Goal: Transaction & Acquisition: Purchase product/service

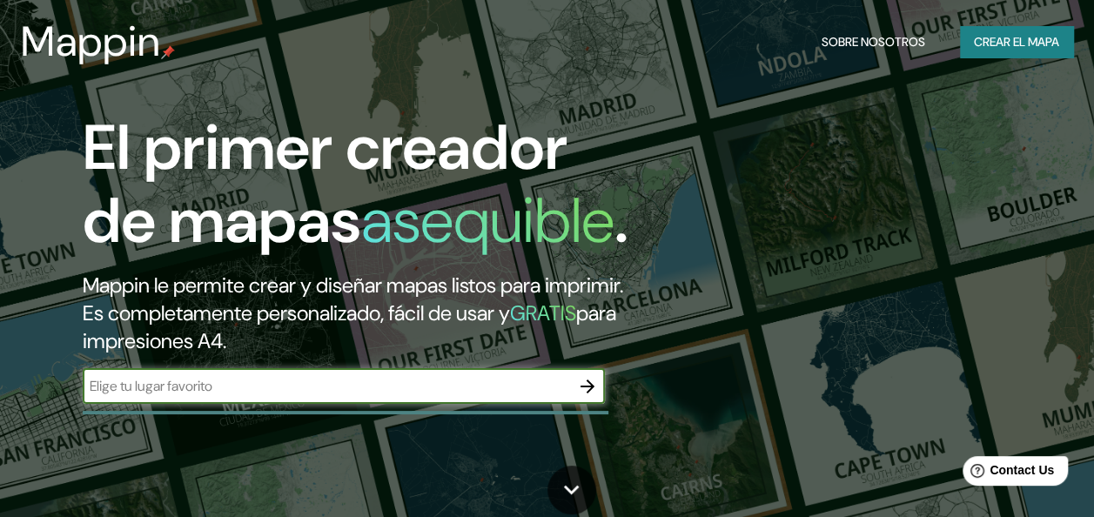
click at [1018, 37] on font "Crear el mapa" at bounding box center [1016, 42] width 85 height 22
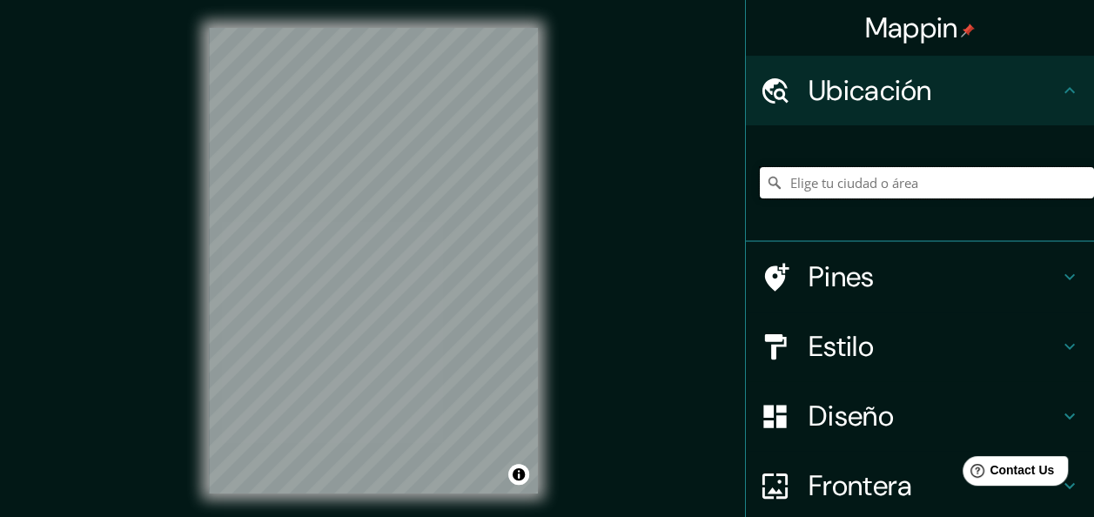
click at [895, 182] on input "Elige tu ciudad o área" at bounding box center [927, 182] width 334 height 31
type input "Tabossi, [GEOGRAPHIC_DATA][PERSON_NAME], [GEOGRAPHIC_DATA]"
click at [1041, 183] on input "Tabossi, [GEOGRAPHIC_DATA][PERSON_NAME], [GEOGRAPHIC_DATA]" at bounding box center [927, 182] width 334 height 31
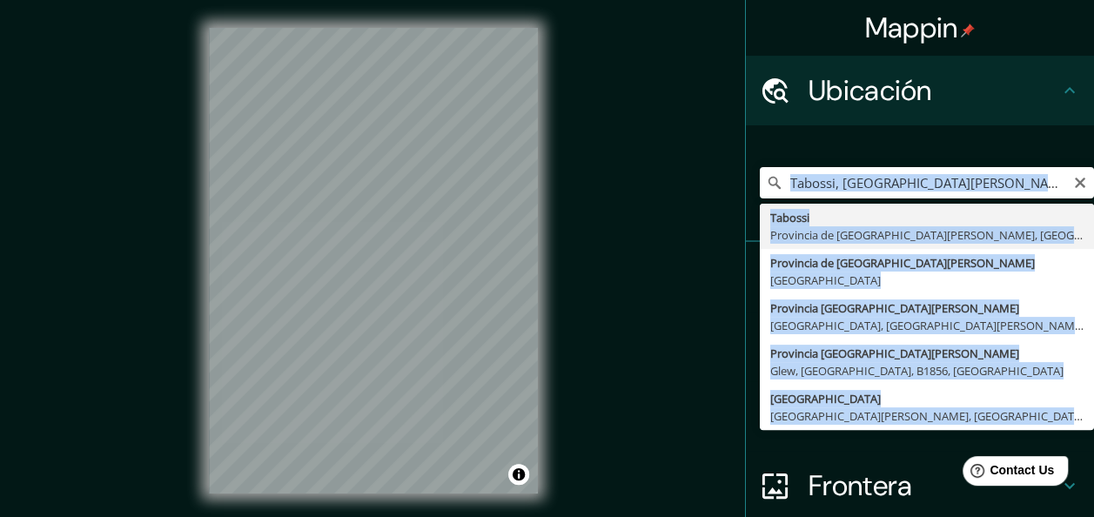
click at [853, 239] on div "[GEOGRAPHIC_DATA], [GEOGRAPHIC_DATA][PERSON_NAME], [GEOGRAPHIC_DATA] [GEOGRAPHI…" at bounding box center [920, 183] width 348 height 117
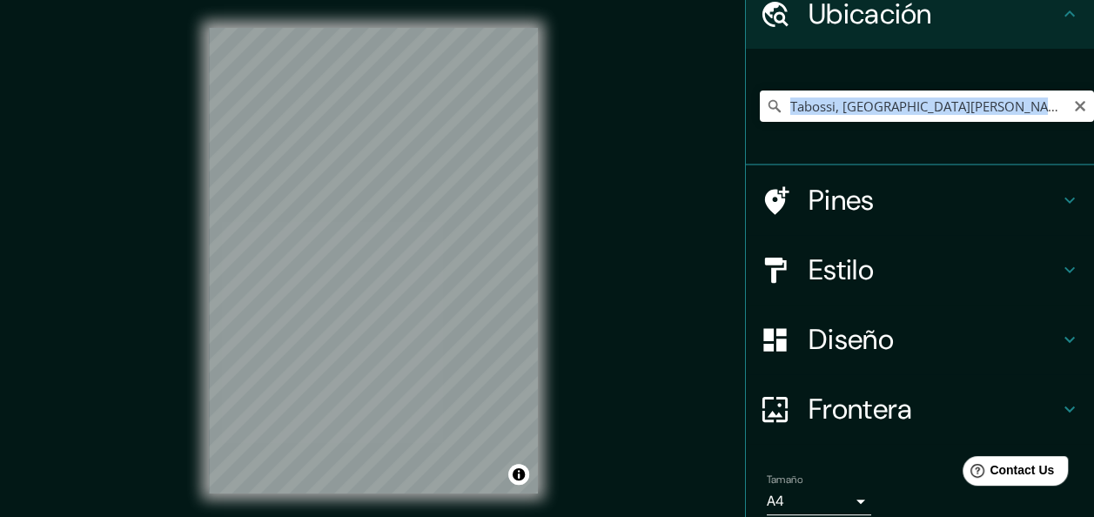
scroll to position [87, 0]
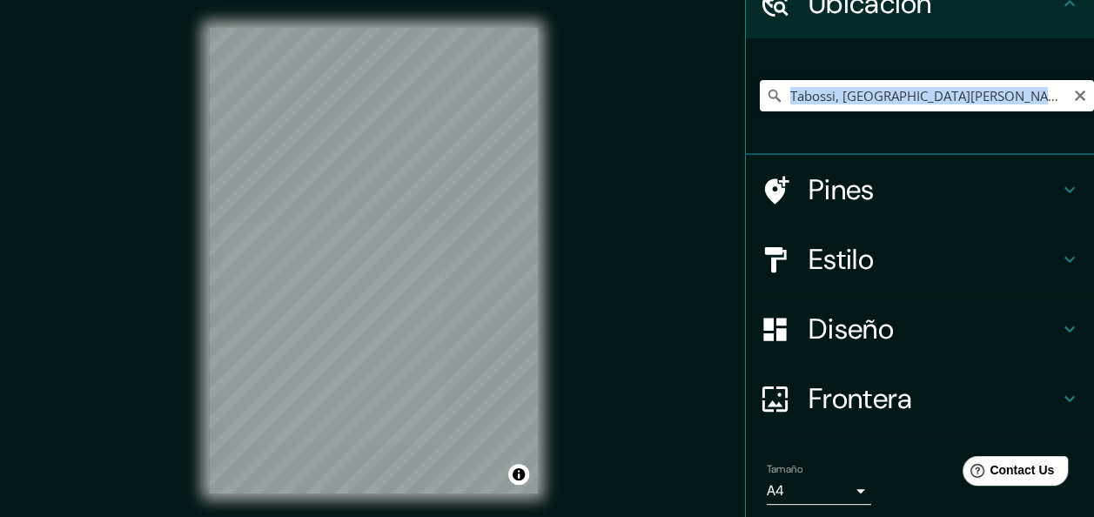
click at [634, 386] on div "Mappin Ubicación Tabossi, [GEOGRAPHIC_DATA][PERSON_NAME], [GEOGRAPHIC_DATA] Pin…" at bounding box center [547, 274] width 1094 height 549
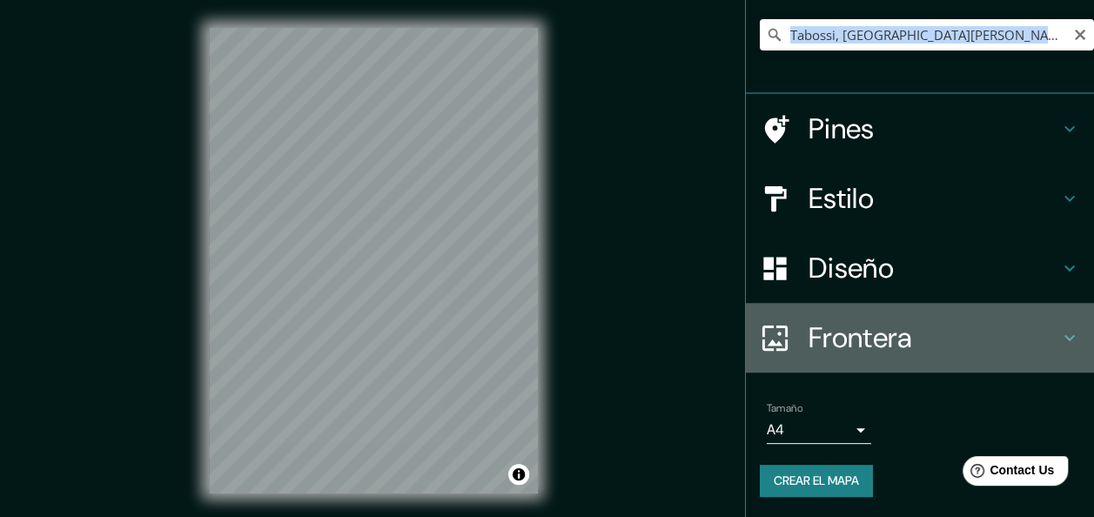
click at [927, 349] on h4 "Frontera" at bounding box center [933, 337] width 251 height 35
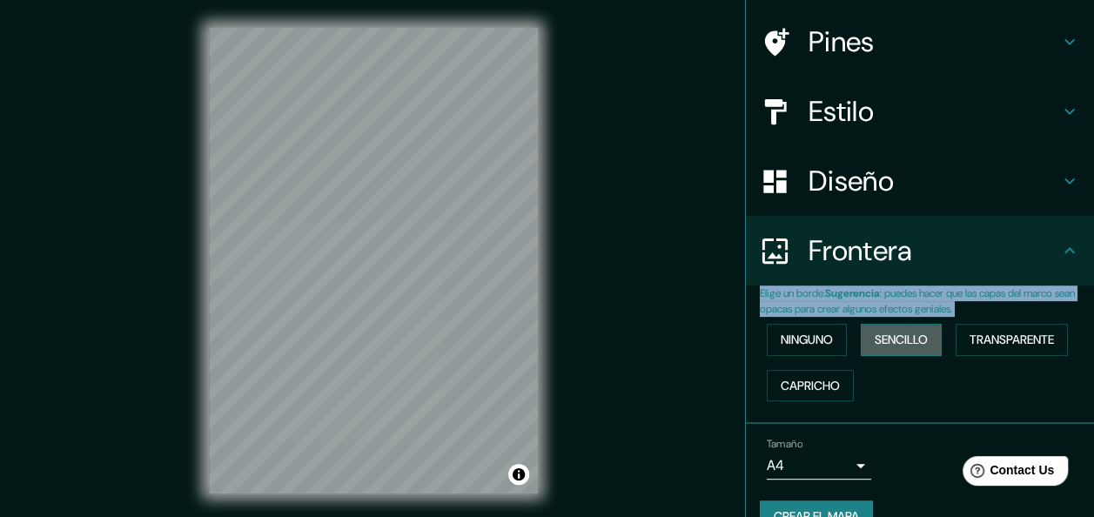
click at [895, 342] on font "Sencillo" at bounding box center [901, 340] width 53 height 22
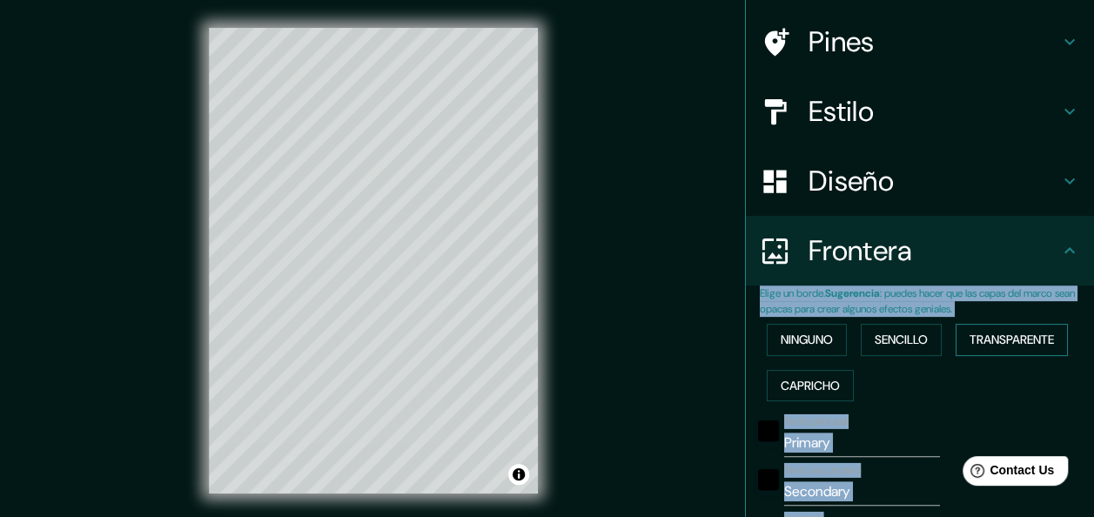
click at [983, 332] on font "Transparente" at bounding box center [1011, 340] width 84 height 22
click at [786, 375] on font "Capricho" at bounding box center [810, 386] width 59 height 22
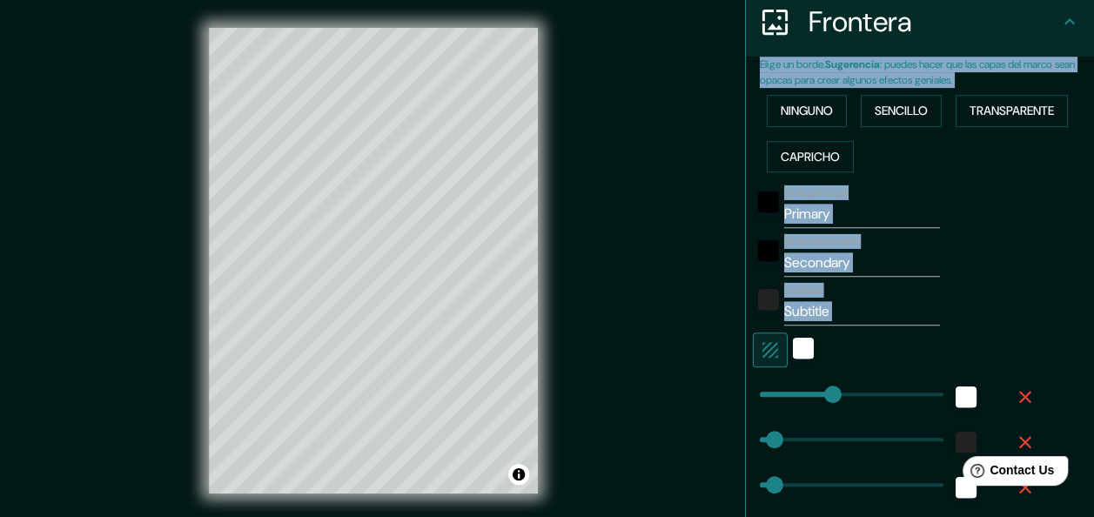
scroll to position [381, 0]
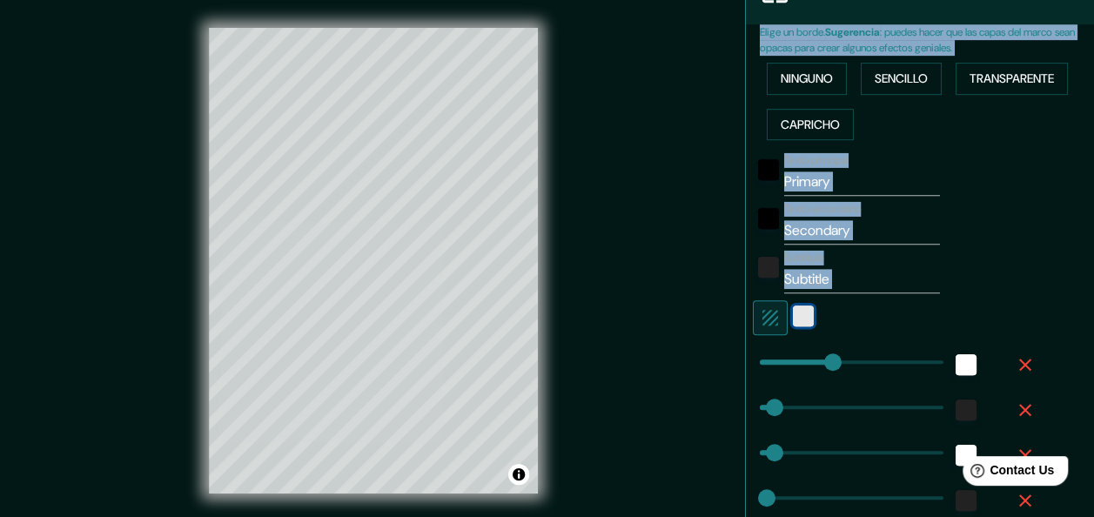
click at [793, 316] on div "Blanco" at bounding box center [803, 315] width 21 height 21
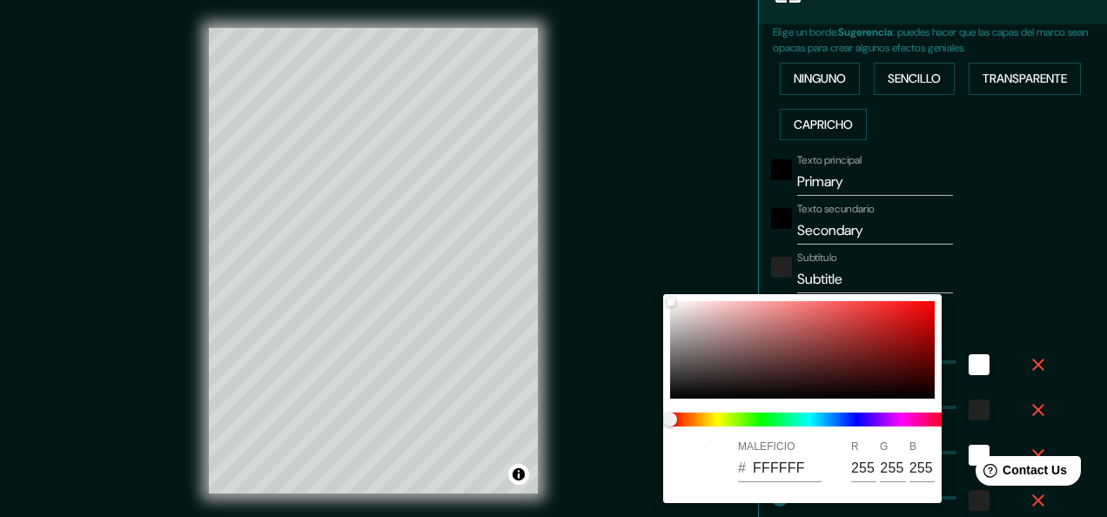
click at [1025, 268] on div at bounding box center [553, 258] width 1107 height 517
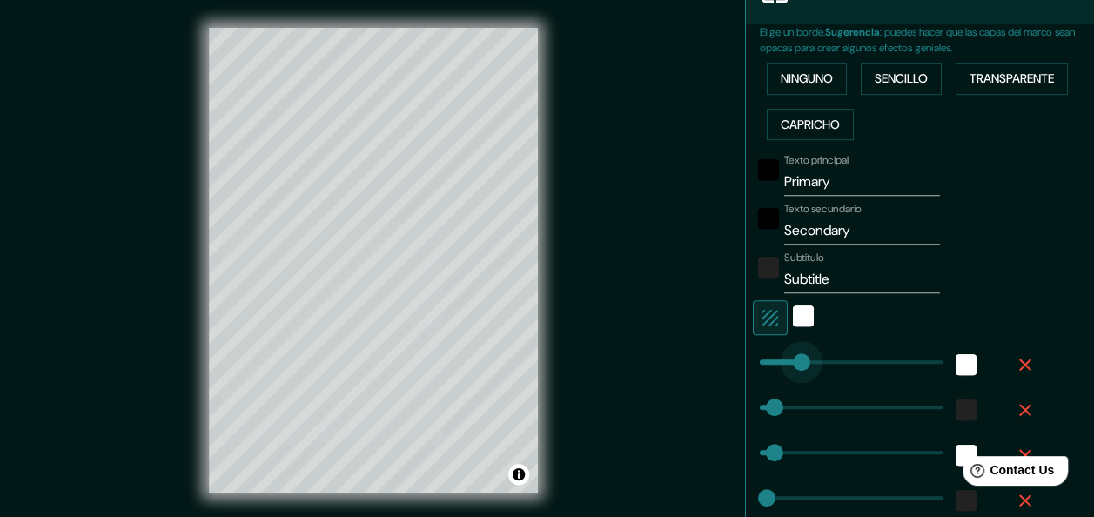
type input "53"
type input "30"
type input "0"
drag, startPoint x: 834, startPoint y: 364, endPoint x: 741, endPoint y: 393, distance: 96.9
type input "30"
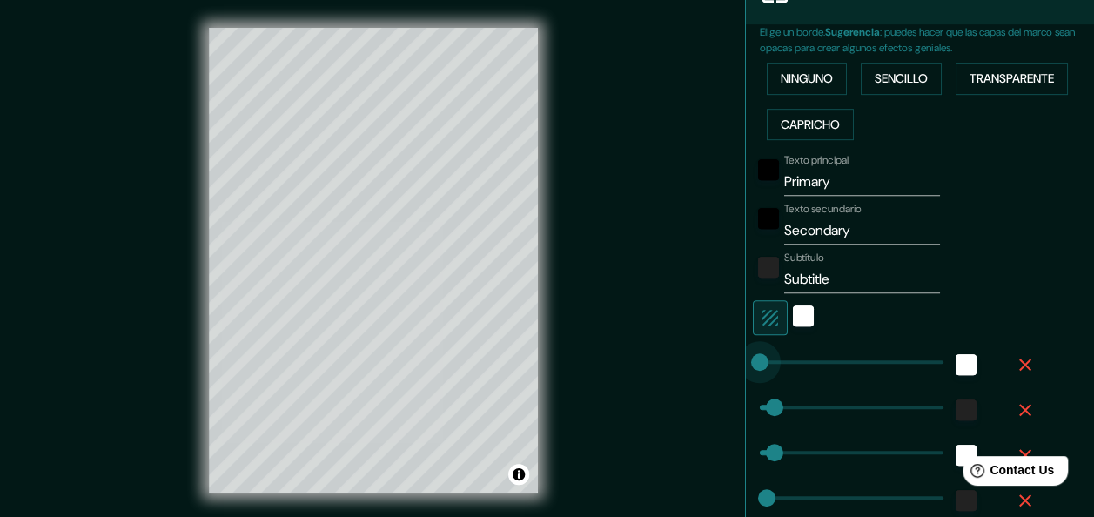
type input "30"
type input "15"
type input "19"
type input "30"
type input "0"
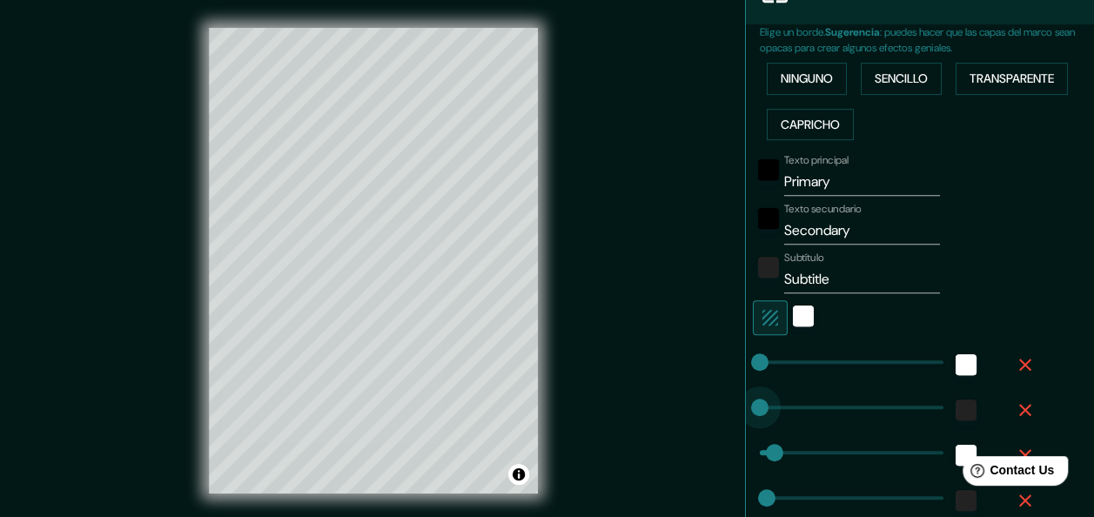
drag, startPoint x: 763, startPoint y: 406, endPoint x: 728, endPoint y: 439, distance: 48.6
type input "30"
type input "15"
type input "0"
drag, startPoint x: 764, startPoint y: 446, endPoint x: 708, endPoint y: 453, distance: 56.1
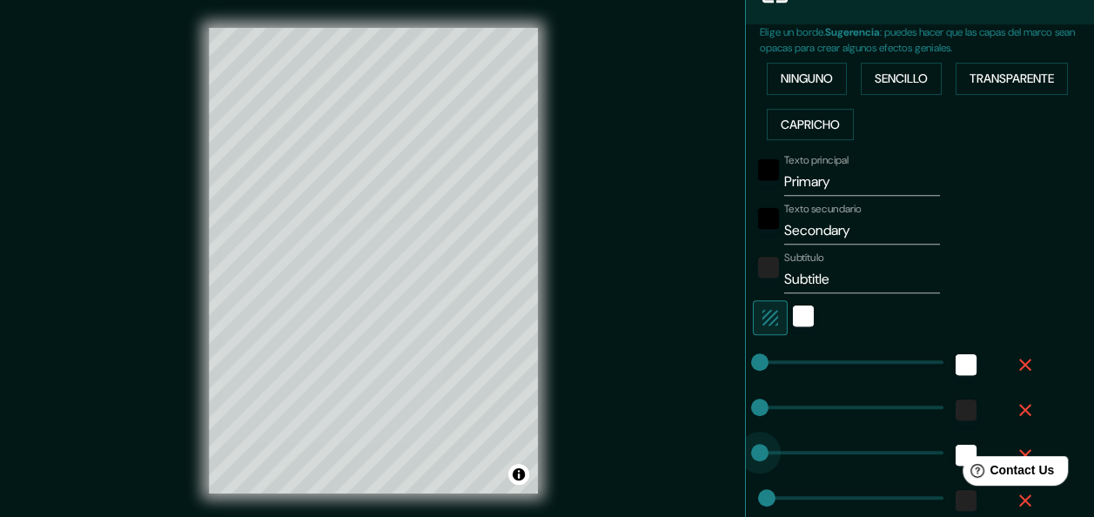
type input "15"
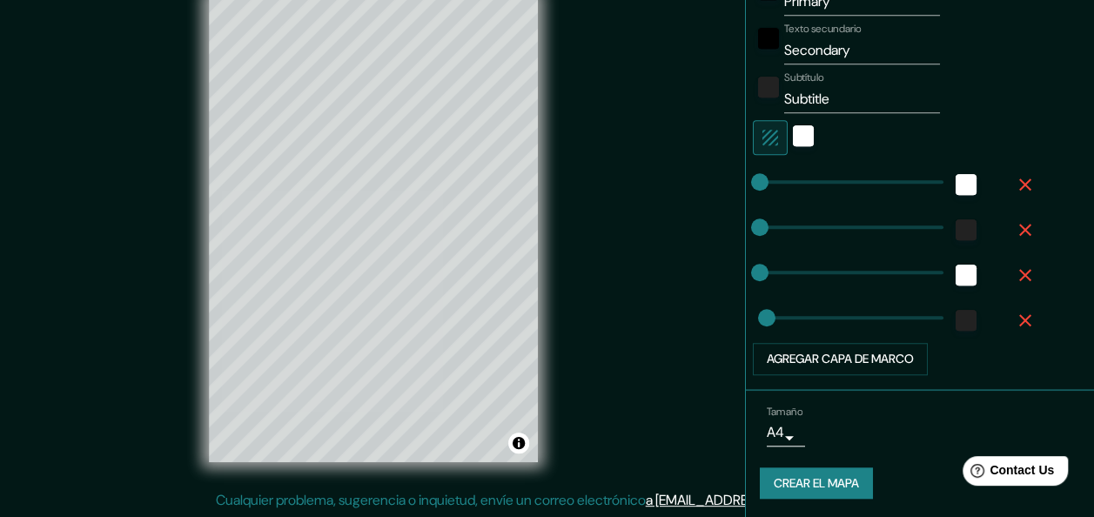
scroll to position [31, 0]
click at [1017, 310] on icon "button" at bounding box center [1025, 320] width 21 height 21
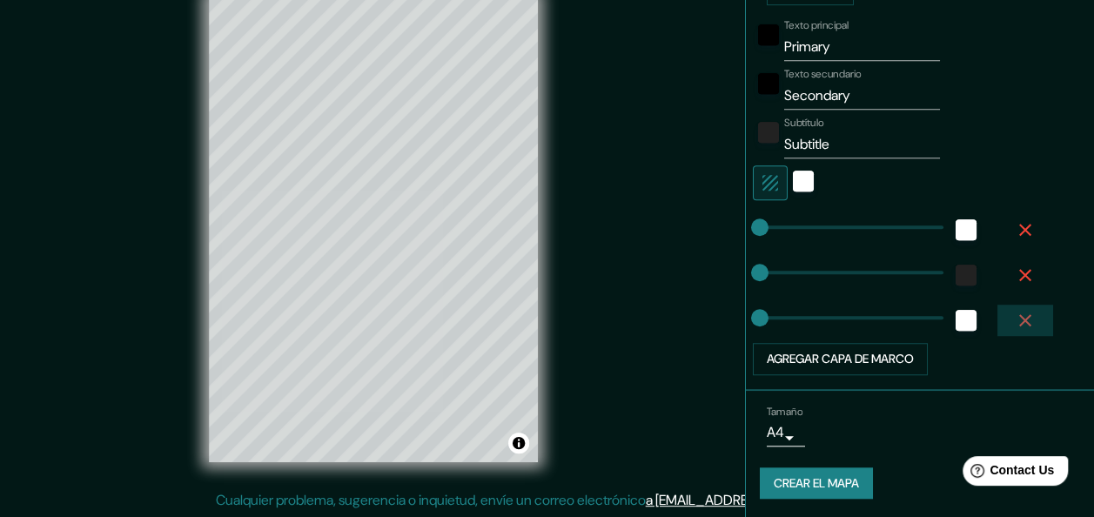
click at [1017, 312] on icon "button" at bounding box center [1025, 320] width 21 height 21
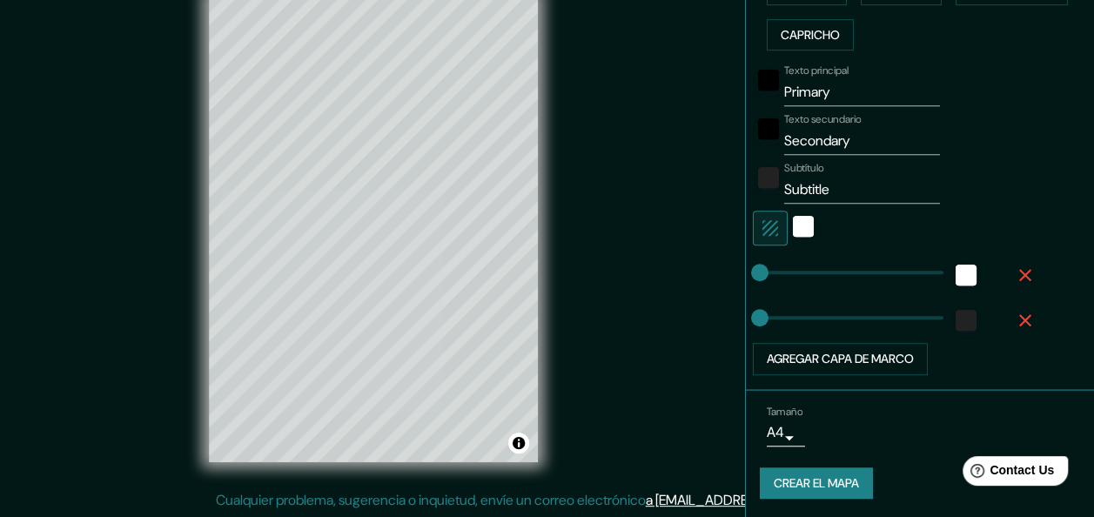
click at [1017, 311] on icon "button" at bounding box center [1025, 320] width 21 height 21
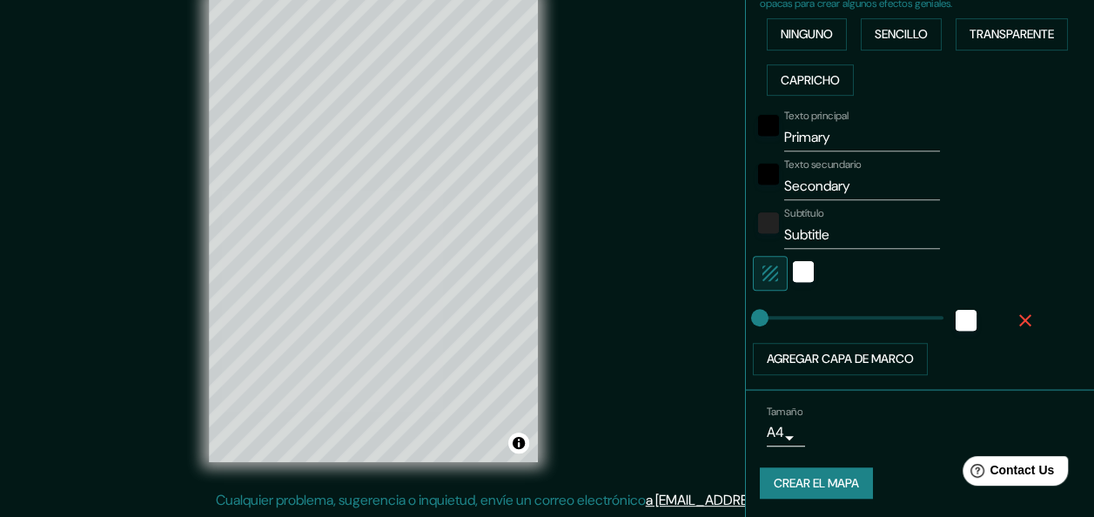
click at [1017, 311] on icon "button" at bounding box center [1025, 320] width 21 height 21
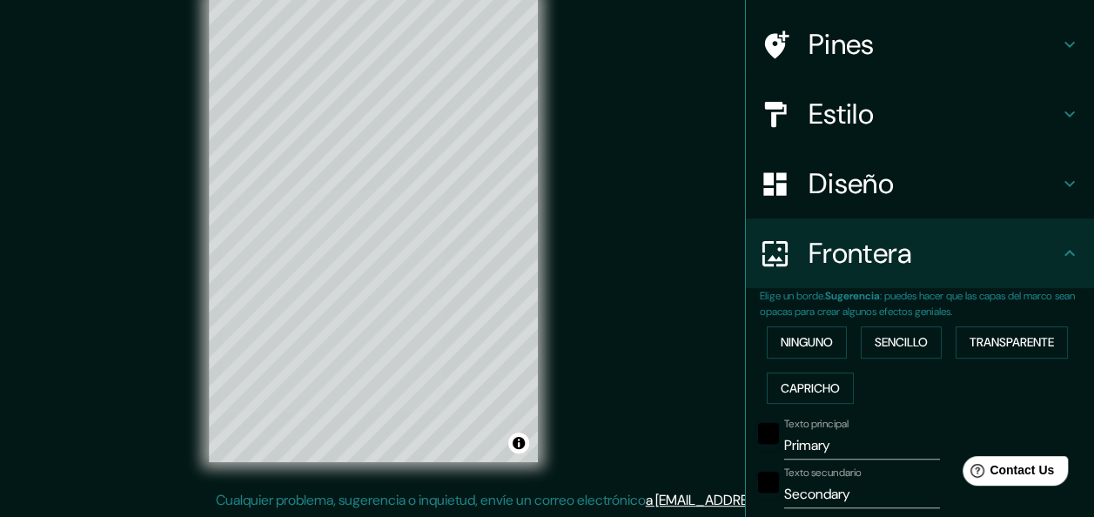
scroll to position [91, 0]
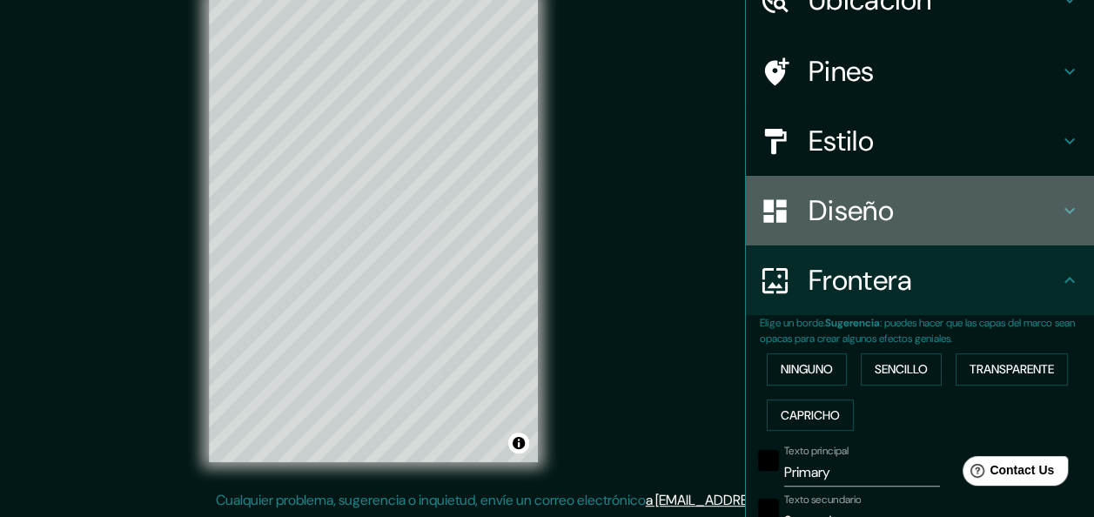
click at [808, 216] on h4 "Diseño" at bounding box center [933, 210] width 251 height 35
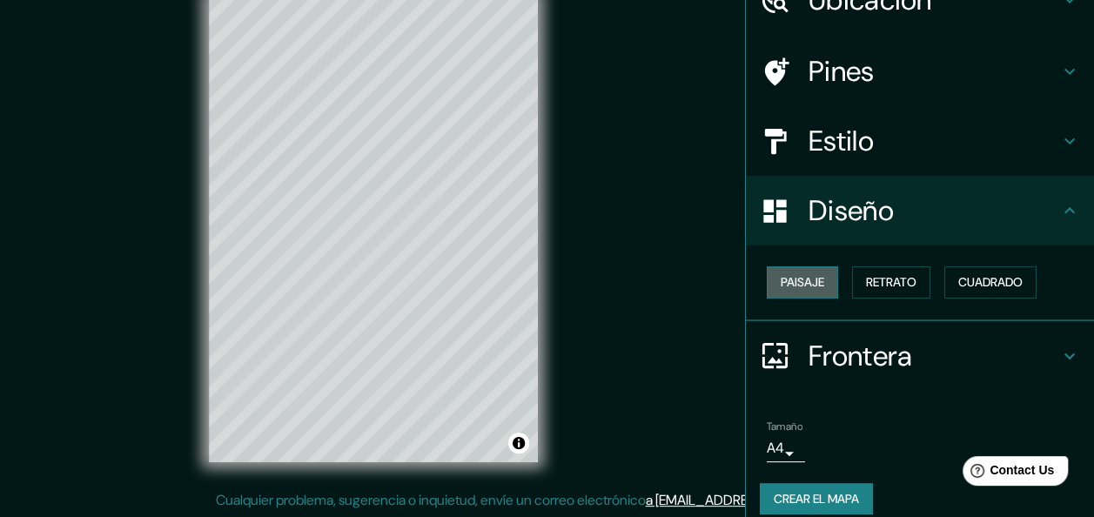
click at [817, 277] on button "Paisaje" at bounding box center [802, 282] width 71 height 32
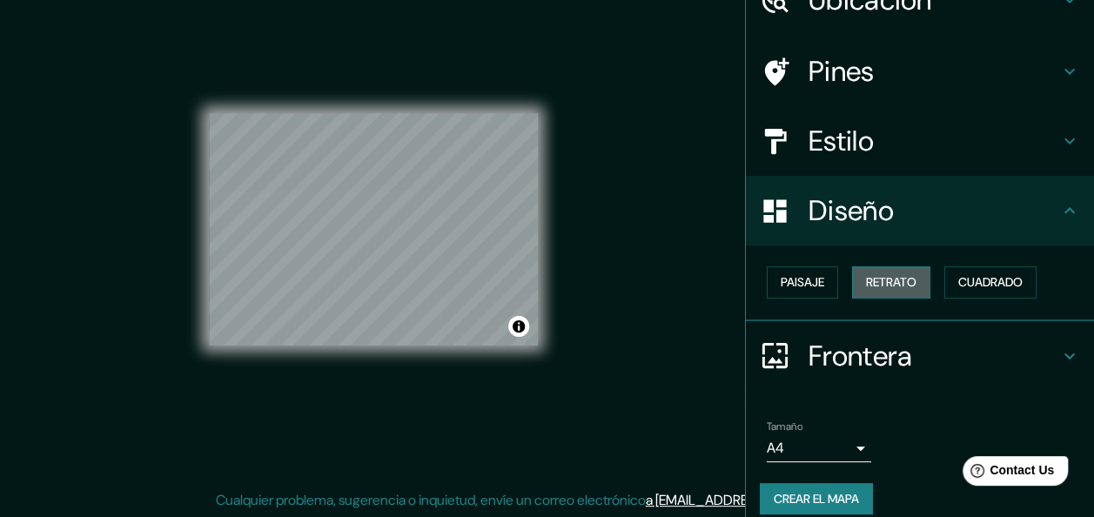
click at [868, 291] on font "Retrato" at bounding box center [891, 283] width 50 height 22
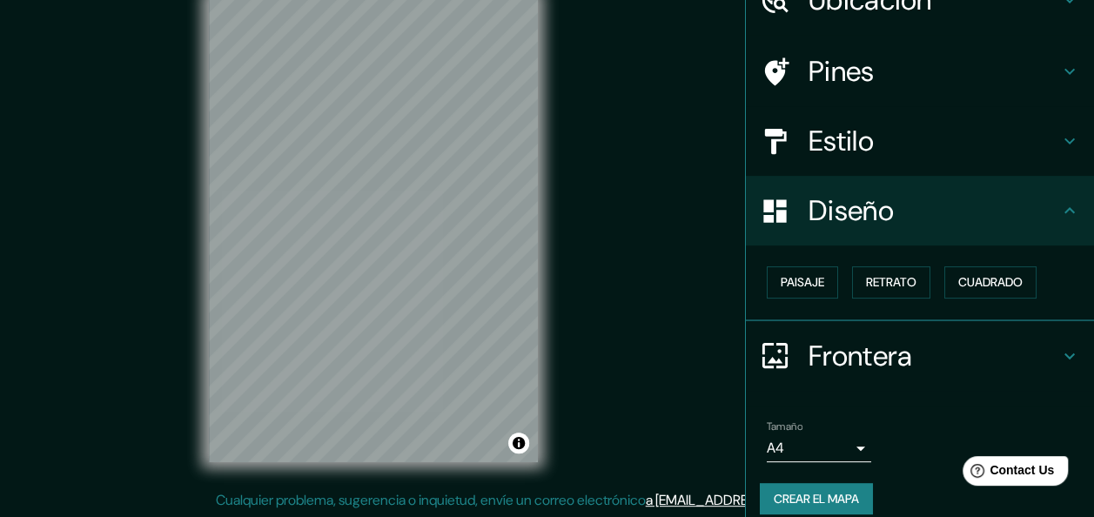
click at [377, 308] on div "Mappin Ubicación Tabossi, [GEOGRAPHIC_DATA][PERSON_NAME], [GEOGRAPHIC_DATA] Pin…" at bounding box center [547, 243] width 1094 height 549
drag, startPoint x: 201, startPoint y: 319, endPoint x: 570, endPoint y: 364, distance: 371.7
click at [570, 364] on div "Mappin Ubicación Tabossi, [GEOGRAPHIC_DATA][PERSON_NAME], [GEOGRAPHIC_DATA] Pin…" at bounding box center [547, 243] width 1094 height 549
click at [482, 287] on div "© Mapbox © OpenStreetMap Improve this map" at bounding box center [373, 229] width 385 height 521
drag, startPoint x: 540, startPoint y: 289, endPoint x: 159, endPoint y: 393, distance: 395.2
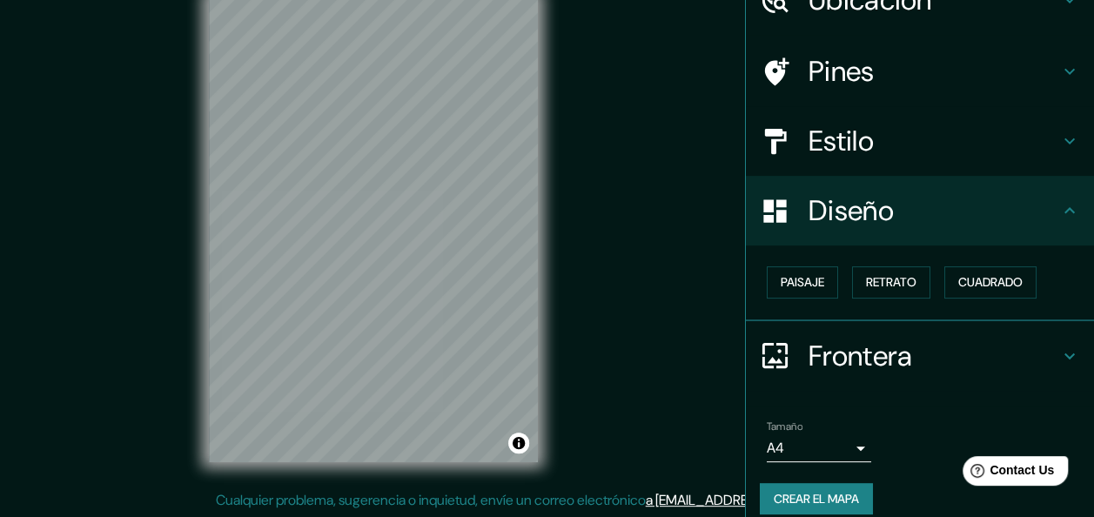
click at [159, 393] on div "Mappin Ubicación Tabossi, [GEOGRAPHIC_DATA][PERSON_NAME], [GEOGRAPHIC_DATA] Pin…" at bounding box center [547, 243] width 1094 height 549
click at [560, 224] on div "© Mapbox © OpenStreetMap Improve this map" at bounding box center [373, 229] width 385 height 521
click at [343, 487] on div "© Mapbox © OpenStreetMap Improve this map" at bounding box center [373, 229] width 385 height 521
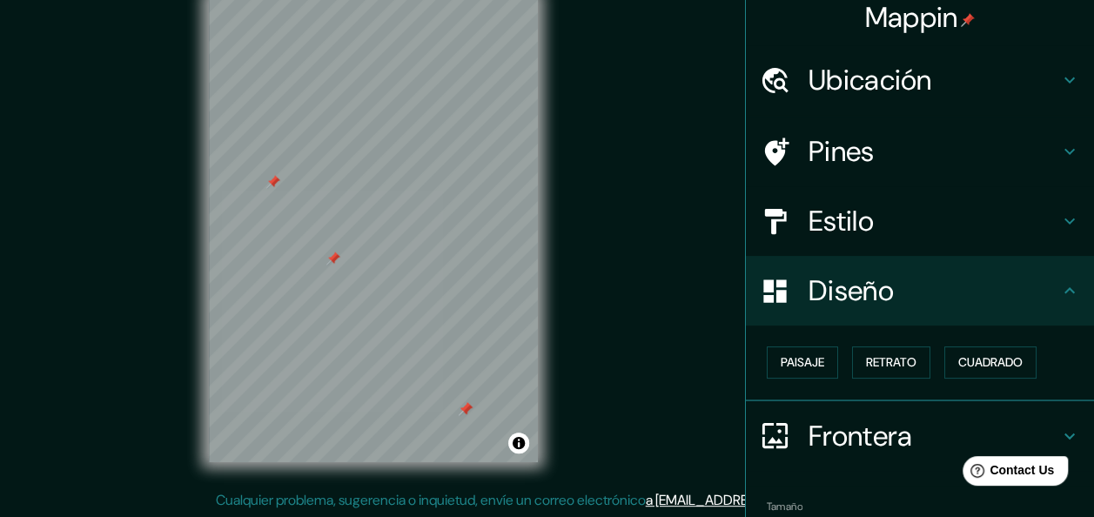
scroll to position [0, 0]
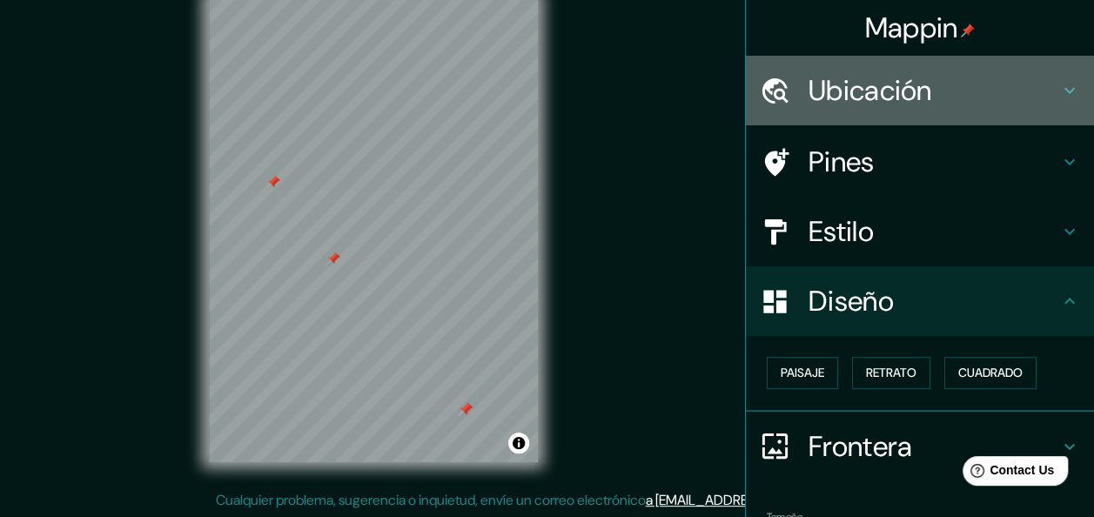
click at [869, 103] on h4 "Ubicación" at bounding box center [933, 90] width 251 height 35
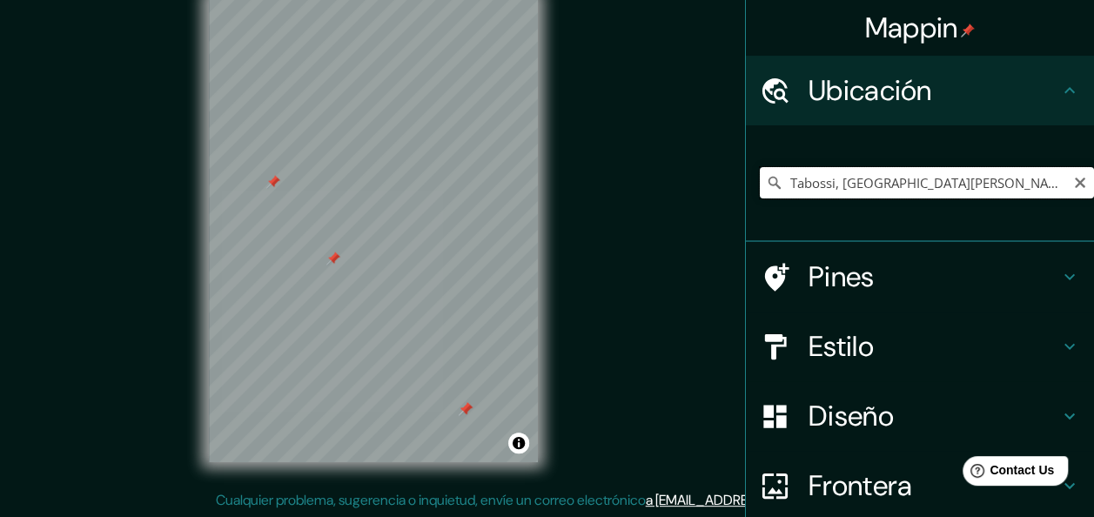
click at [1051, 178] on input "Tabossi, [GEOGRAPHIC_DATA][PERSON_NAME], [GEOGRAPHIC_DATA]" at bounding box center [927, 182] width 334 height 31
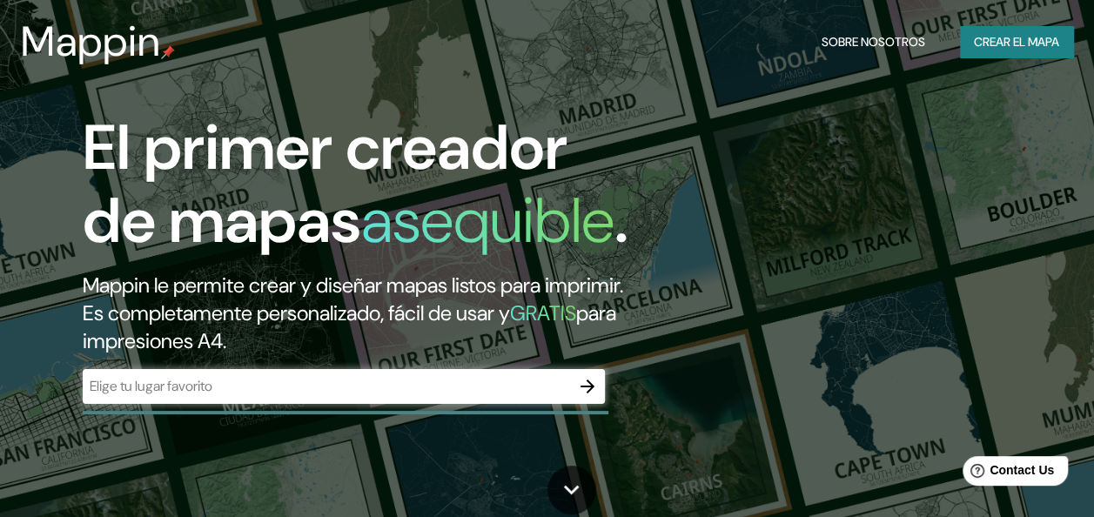
drag, startPoint x: 700, startPoint y: 282, endPoint x: 663, endPoint y: 294, distance: 38.5
click at [477, 396] on input "text" at bounding box center [326, 386] width 487 height 20
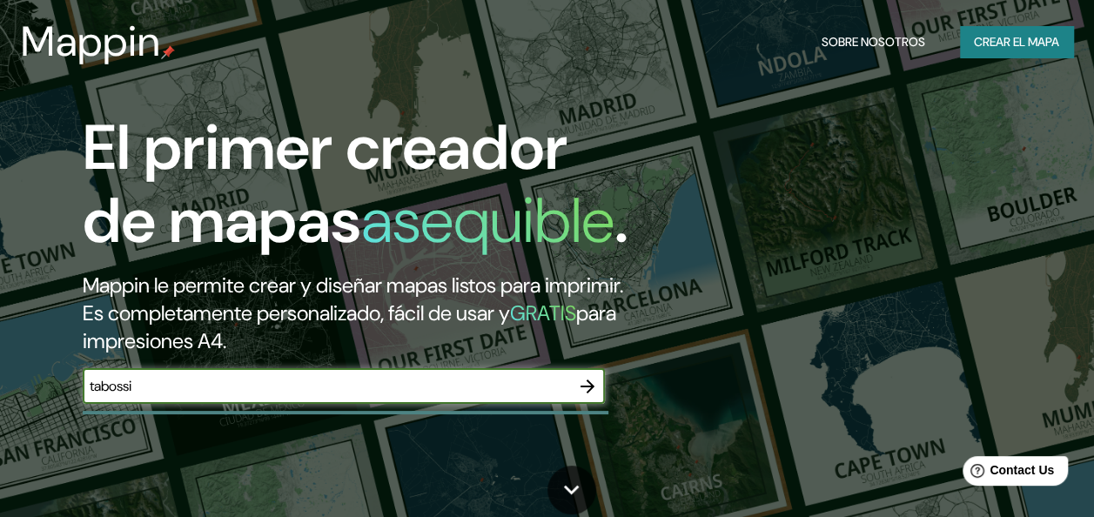
type input "tabossi"
click at [594, 397] on icon "button" at bounding box center [587, 386] width 21 height 21
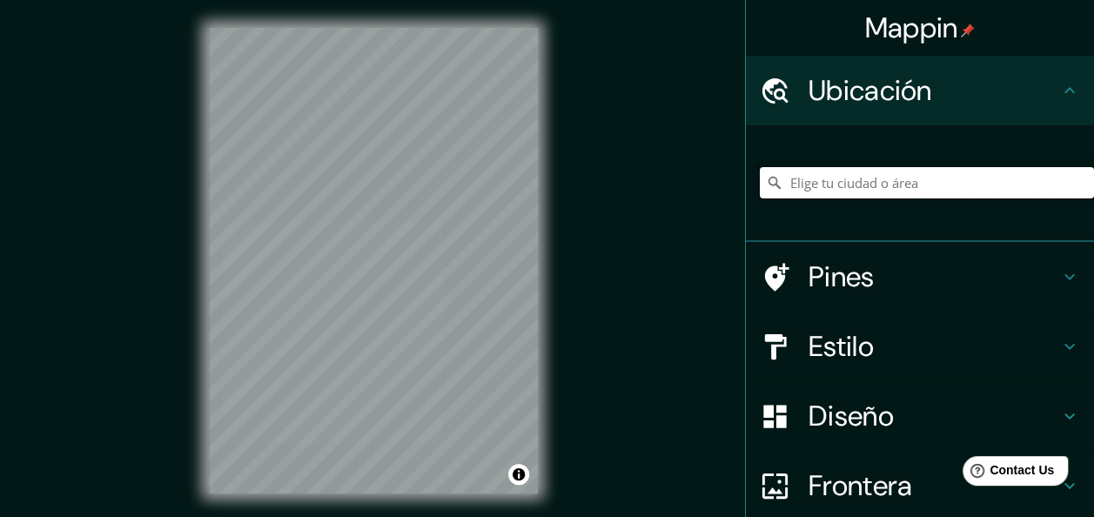
click at [833, 183] on input "Elige tu ciudad o área" at bounding box center [927, 182] width 334 height 31
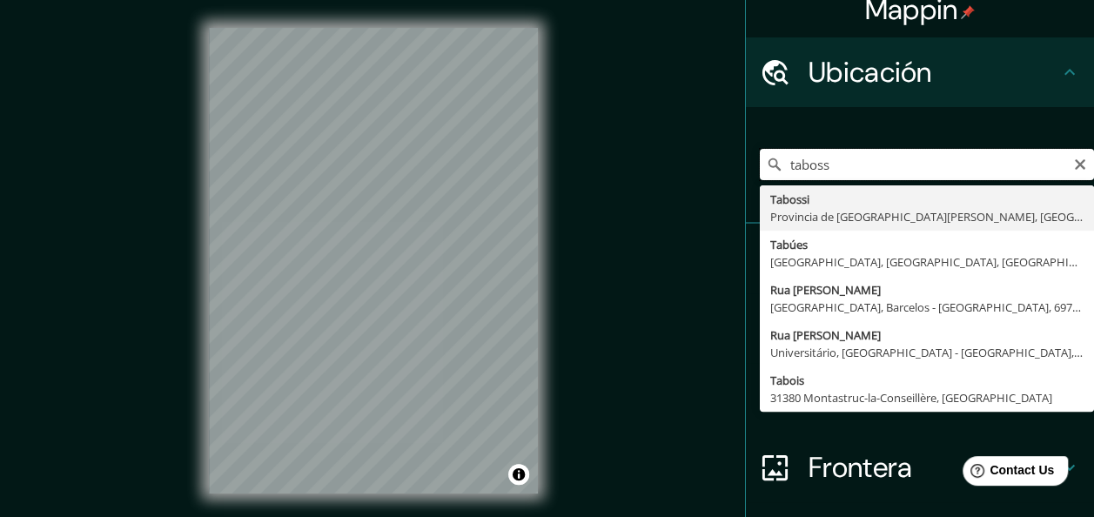
scroll to position [29, 0]
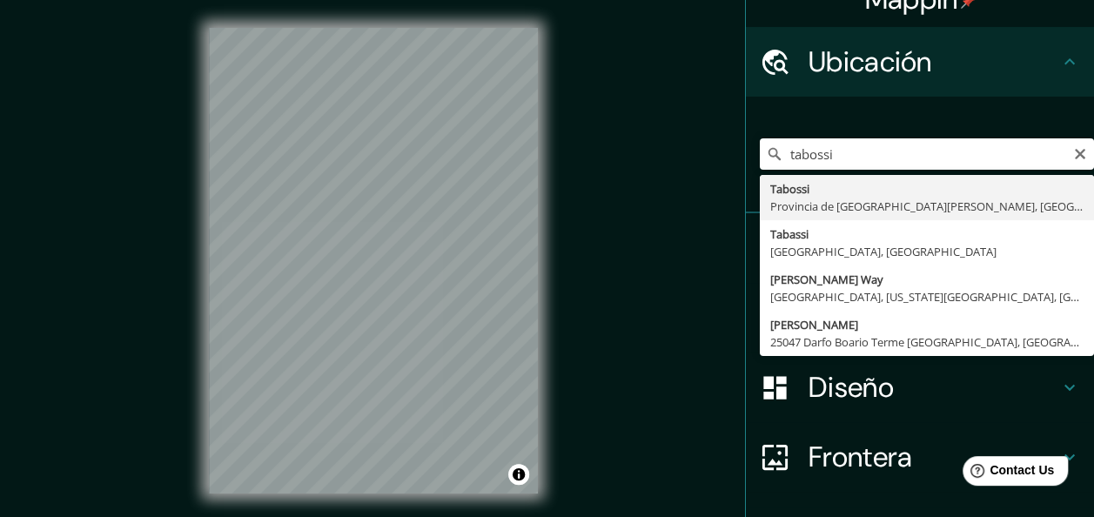
type input "Tabossi, [GEOGRAPHIC_DATA][PERSON_NAME], [GEOGRAPHIC_DATA]"
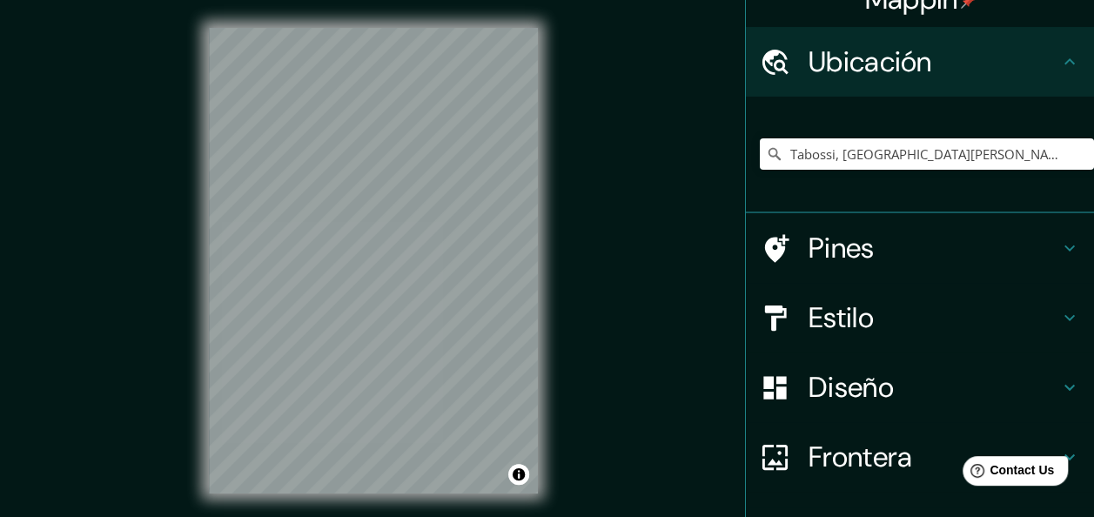
click at [822, 317] on h4 "Estilo" at bounding box center [933, 317] width 251 height 35
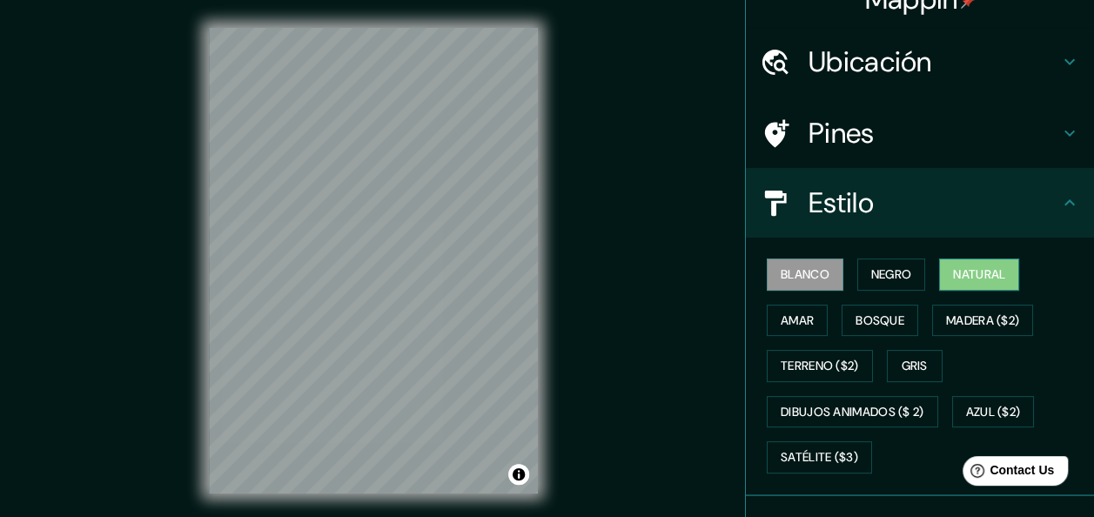
click at [982, 273] on font "Natural" at bounding box center [979, 275] width 52 height 22
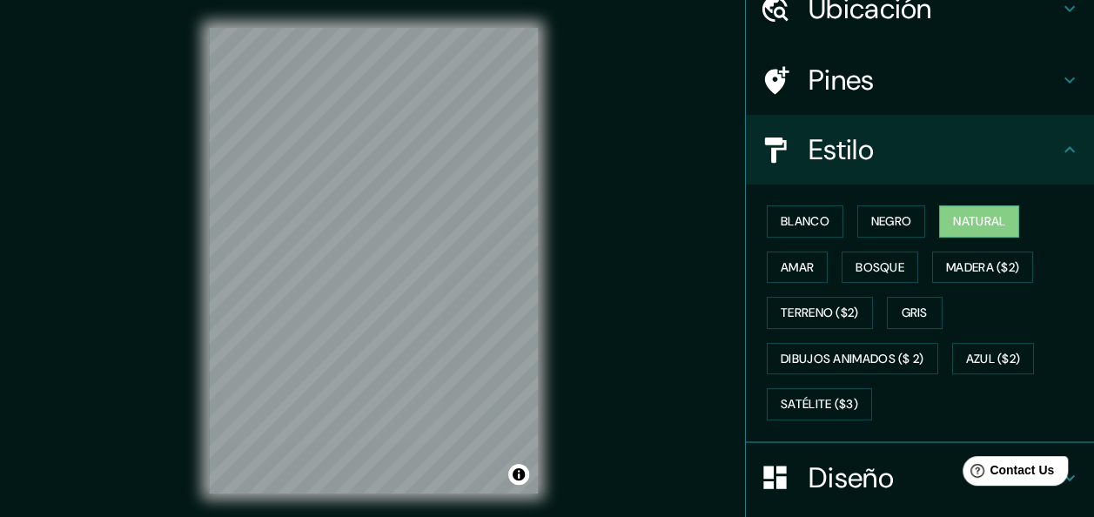
scroll to position [87, 0]
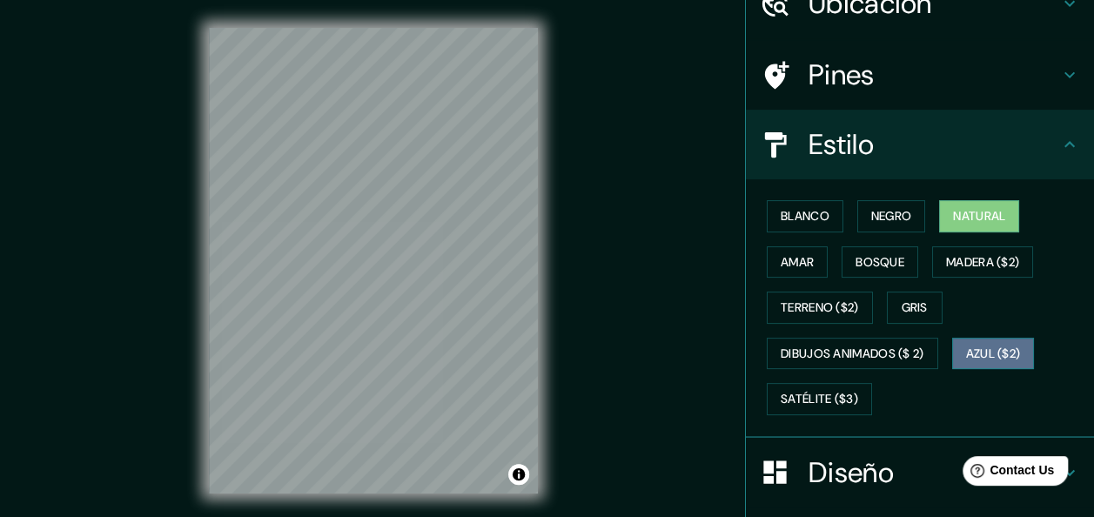
click at [996, 354] on font "Azul ($2)" at bounding box center [993, 354] width 55 height 22
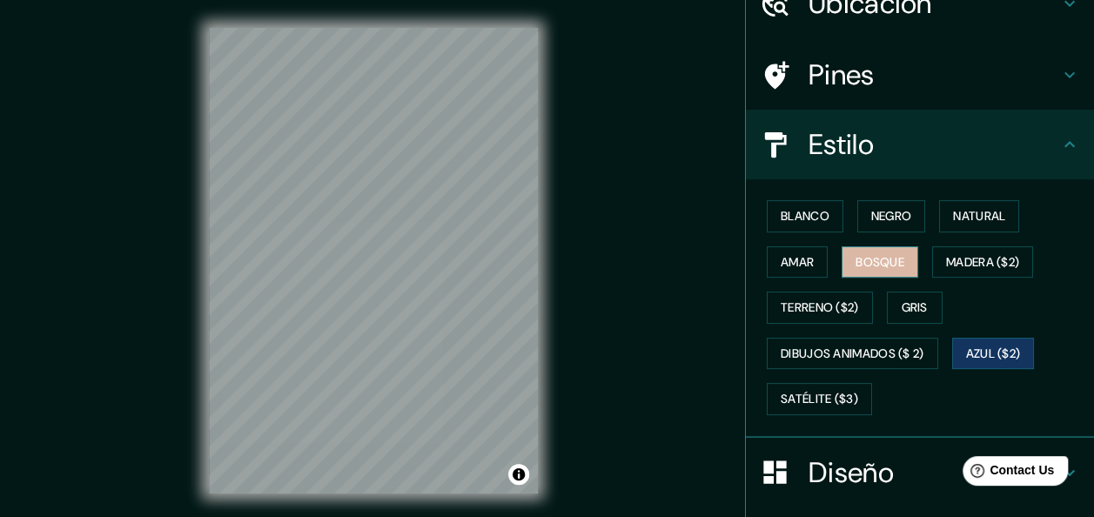
click at [872, 254] on font "Bosque" at bounding box center [879, 263] width 49 height 22
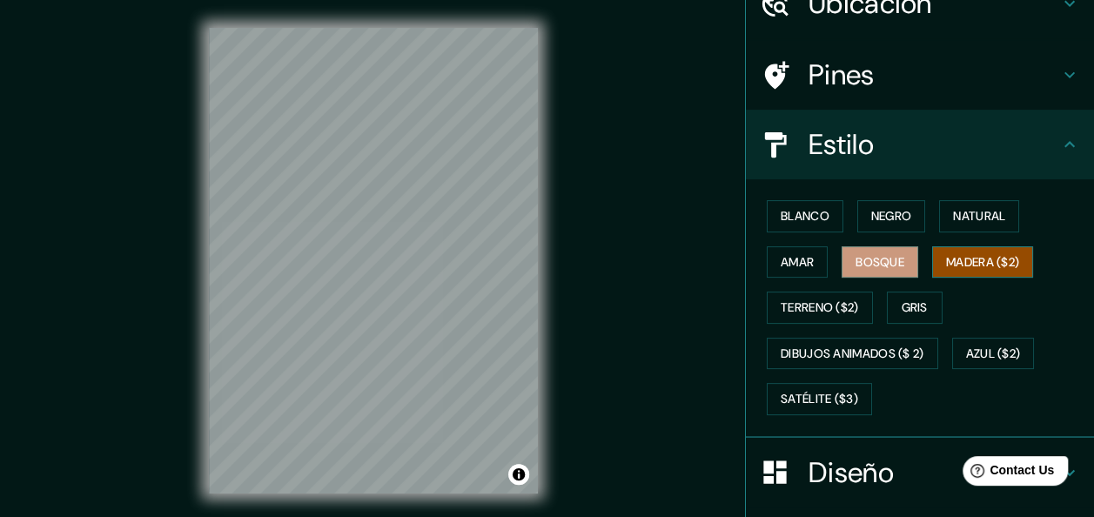
click at [968, 268] on font "Madera ($2)" at bounding box center [982, 263] width 73 height 22
click at [799, 266] on font "Amar" at bounding box center [797, 263] width 33 height 22
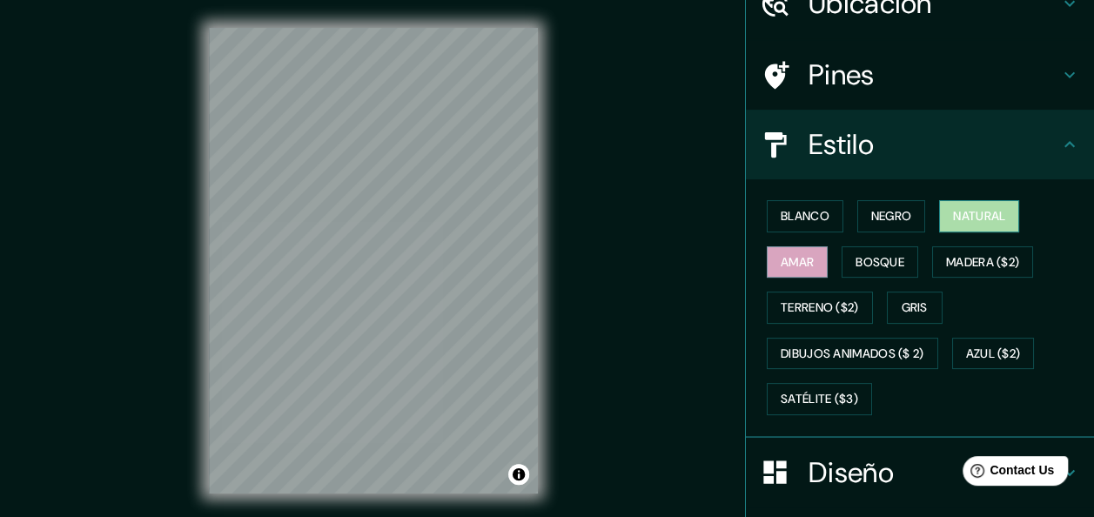
click at [1001, 212] on button "Natural" at bounding box center [979, 216] width 80 height 32
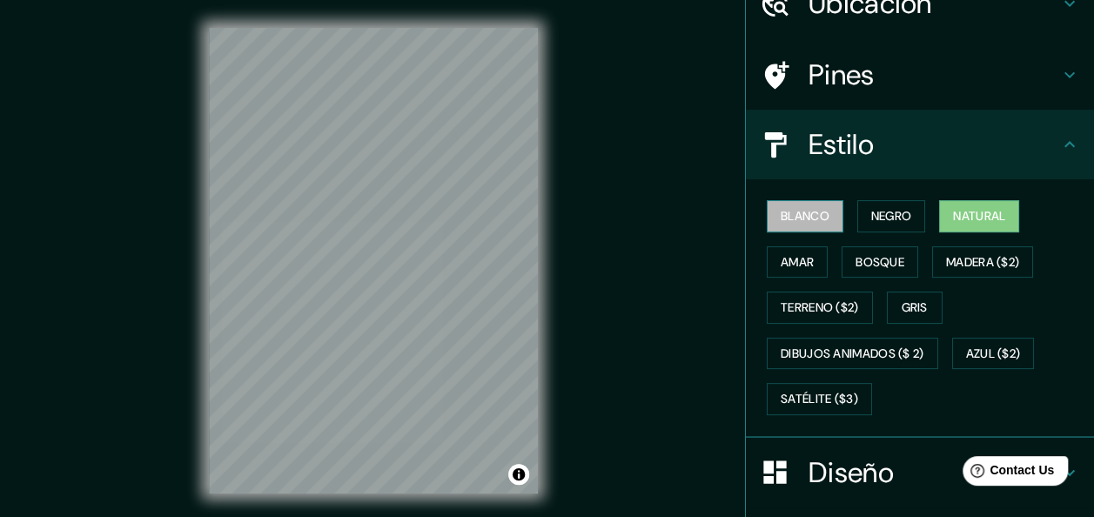
click at [790, 228] on button "Blanco" at bounding box center [805, 216] width 77 height 32
click at [974, 218] on font "Natural" at bounding box center [979, 216] width 52 height 22
click at [868, 263] on font "Bosque" at bounding box center [879, 263] width 49 height 22
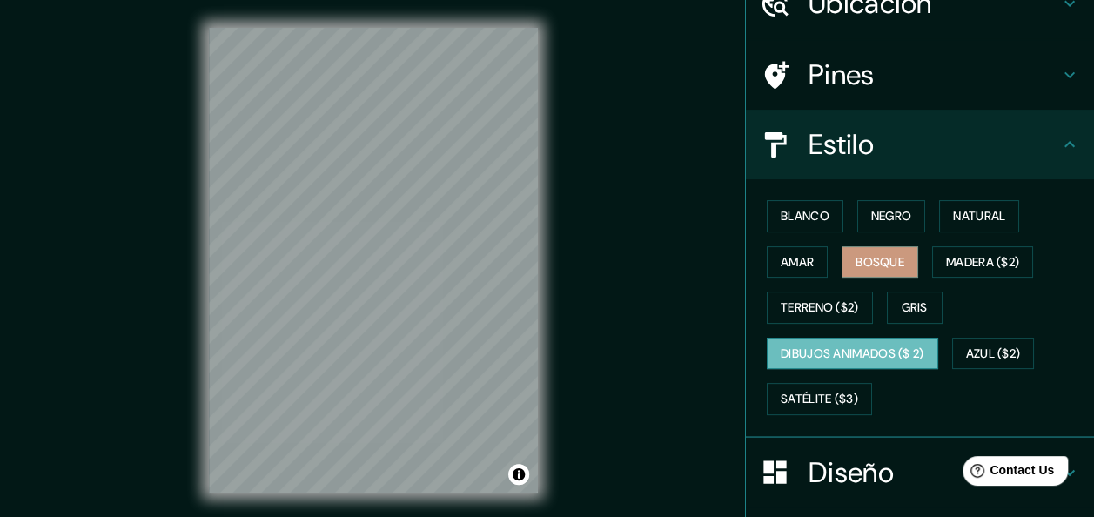
click at [902, 363] on button "Dibujos animados ($ 2)" at bounding box center [852, 354] width 171 height 32
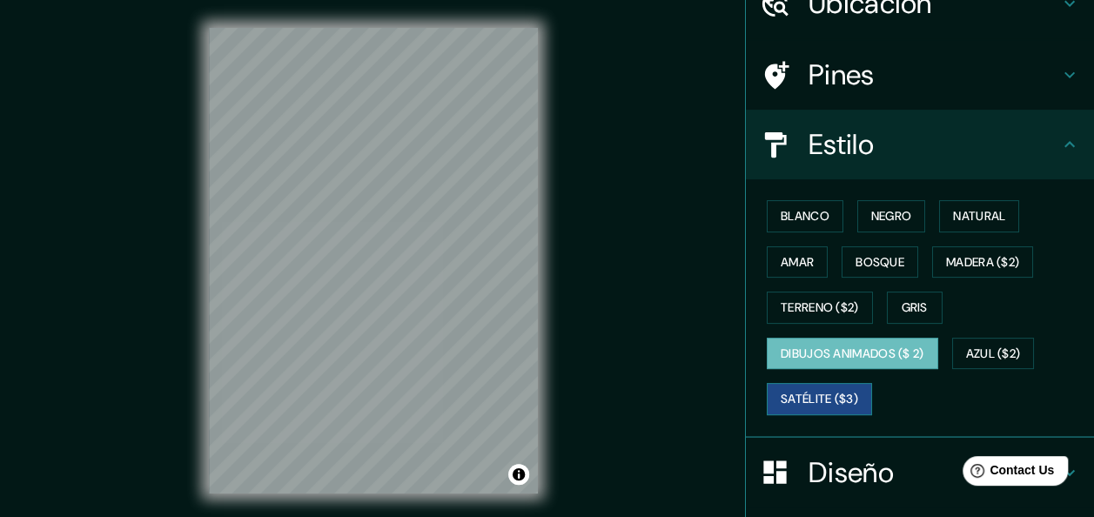
click at [854, 404] on button "Satélite ($3)" at bounding box center [819, 399] width 105 height 32
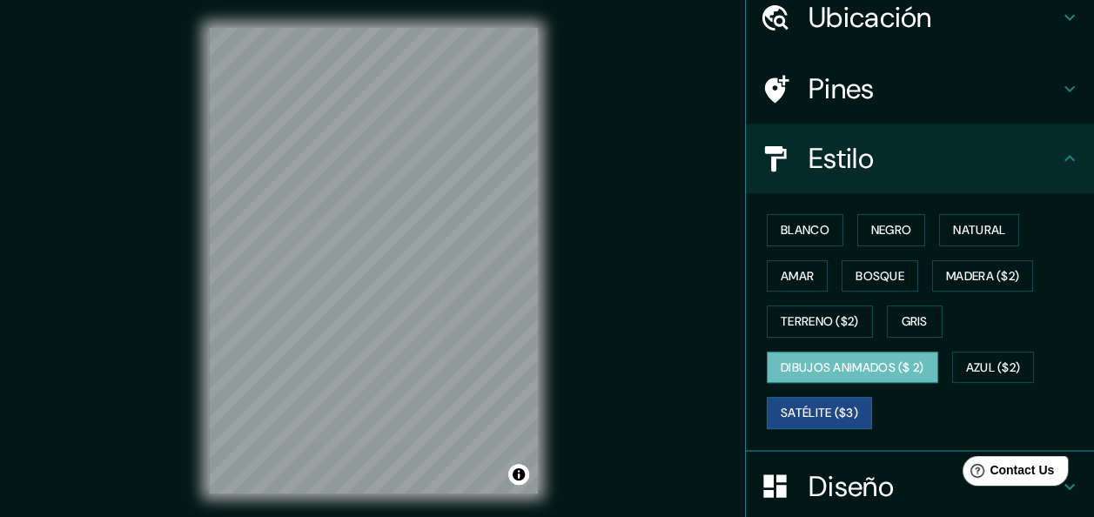
scroll to position [56, 0]
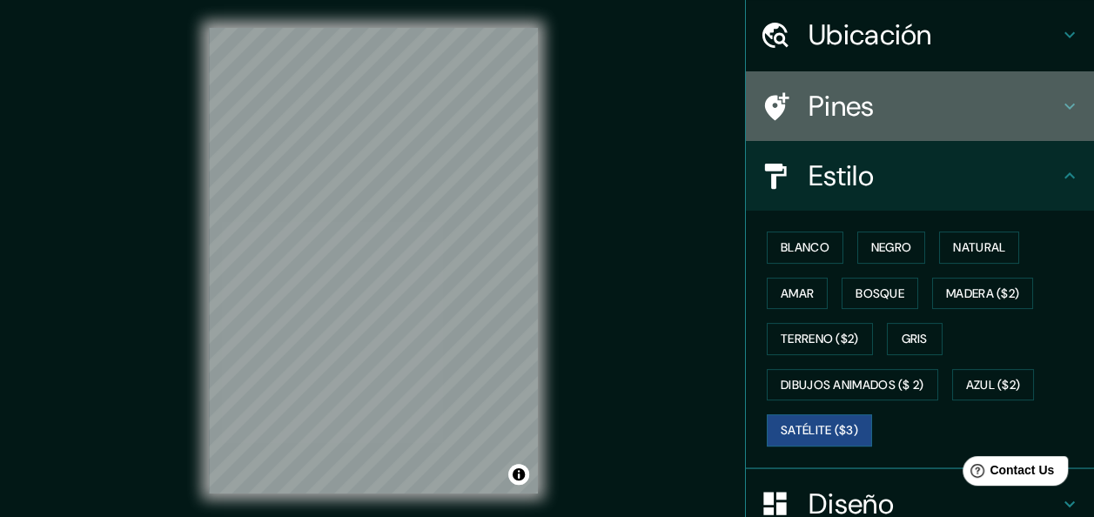
click at [872, 84] on div "Pines" at bounding box center [920, 106] width 348 height 70
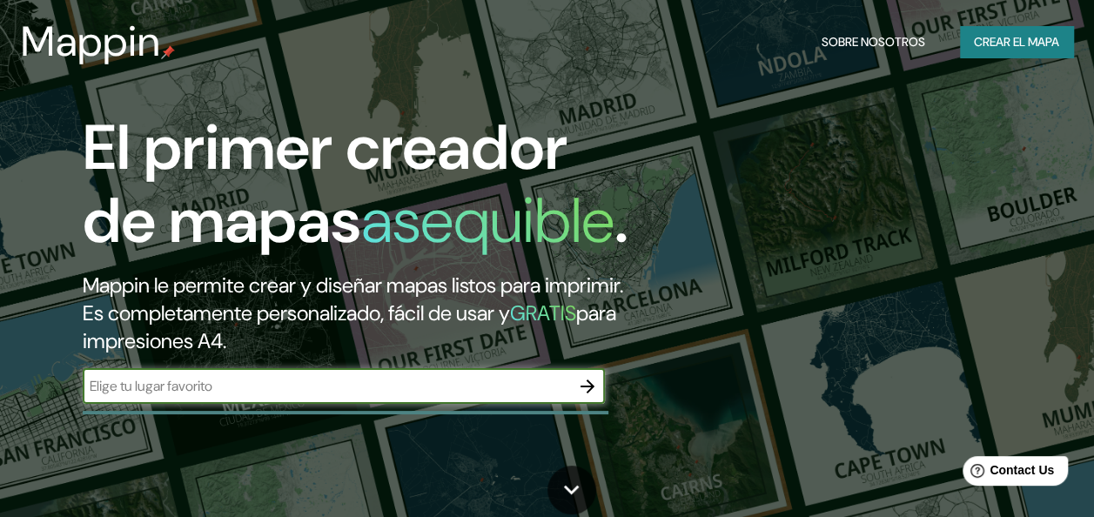
click at [395, 396] on input "text" at bounding box center [326, 386] width 487 height 20
type input "c"
type input "[GEOGRAPHIC_DATA]"
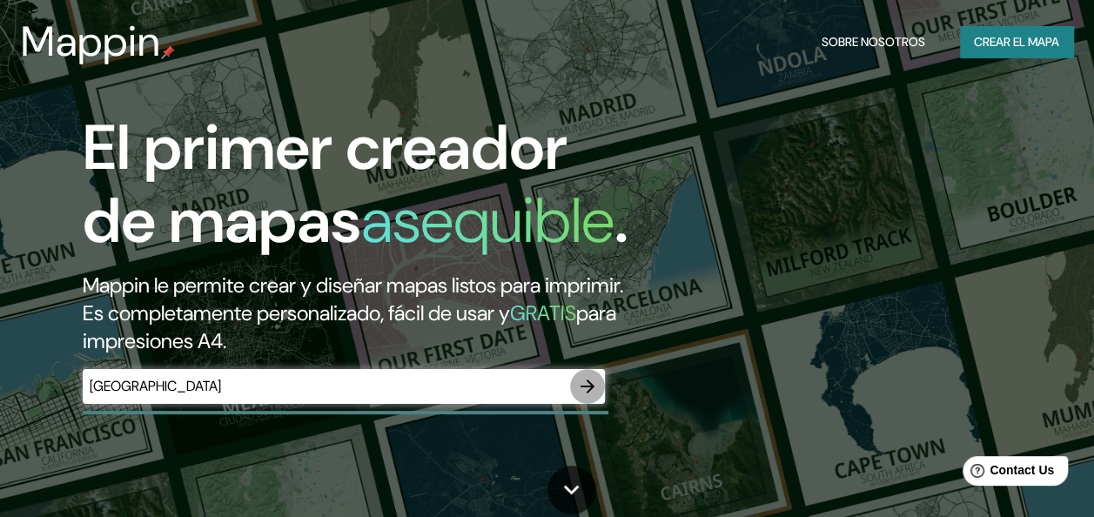
click at [581, 397] on icon "button" at bounding box center [587, 386] width 21 height 21
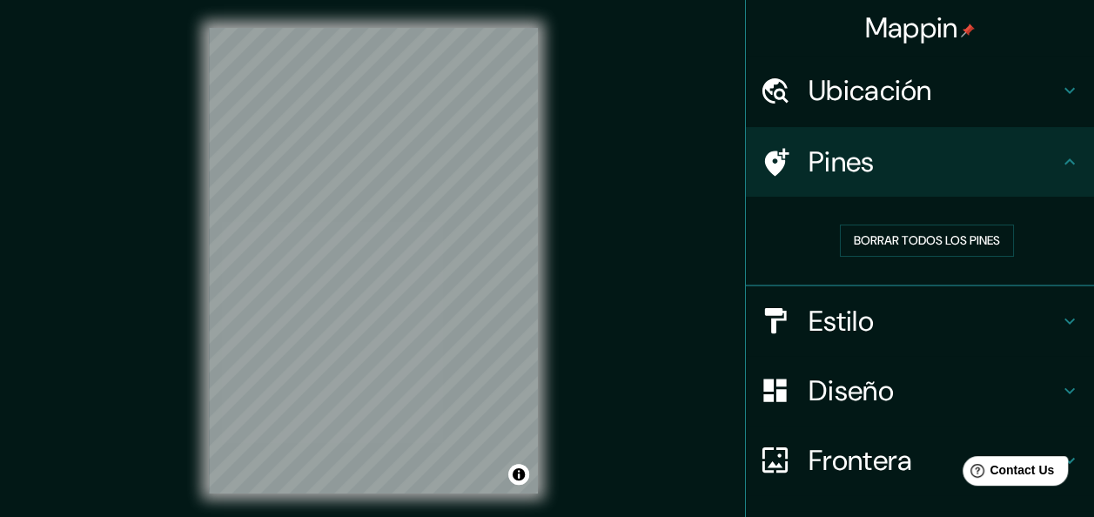
click at [914, 96] on h4 "Ubicación" at bounding box center [933, 90] width 251 height 35
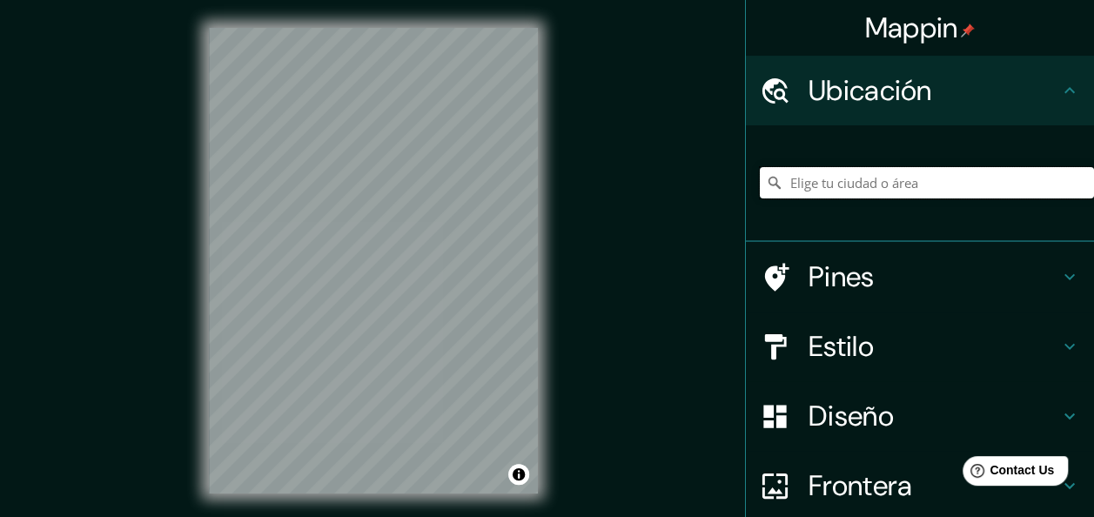
click at [907, 188] on input "Elige tu ciudad o área" at bounding box center [927, 182] width 334 height 31
type input "Tabossi, [GEOGRAPHIC_DATA][PERSON_NAME], [GEOGRAPHIC_DATA]"
click at [846, 288] on h4 "Pines" at bounding box center [933, 276] width 251 height 35
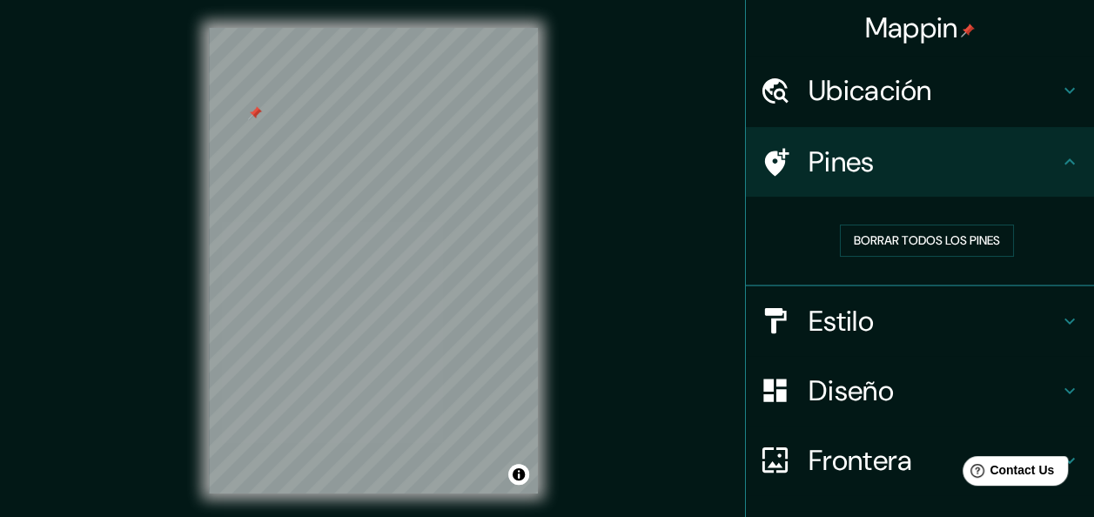
click at [915, 158] on h4 "Pines" at bounding box center [933, 161] width 251 height 35
click at [896, 233] on font "Borrar todos los pines" at bounding box center [927, 241] width 146 height 22
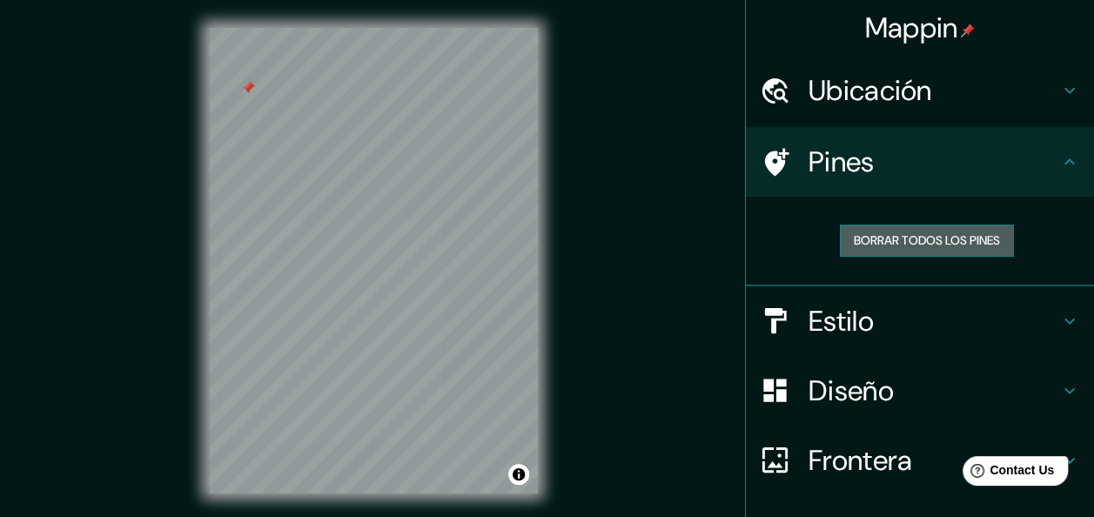
click at [895, 230] on font "Borrar todos los pines" at bounding box center [927, 241] width 146 height 22
click at [863, 231] on font "Borrar todos los pines" at bounding box center [927, 241] width 146 height 22
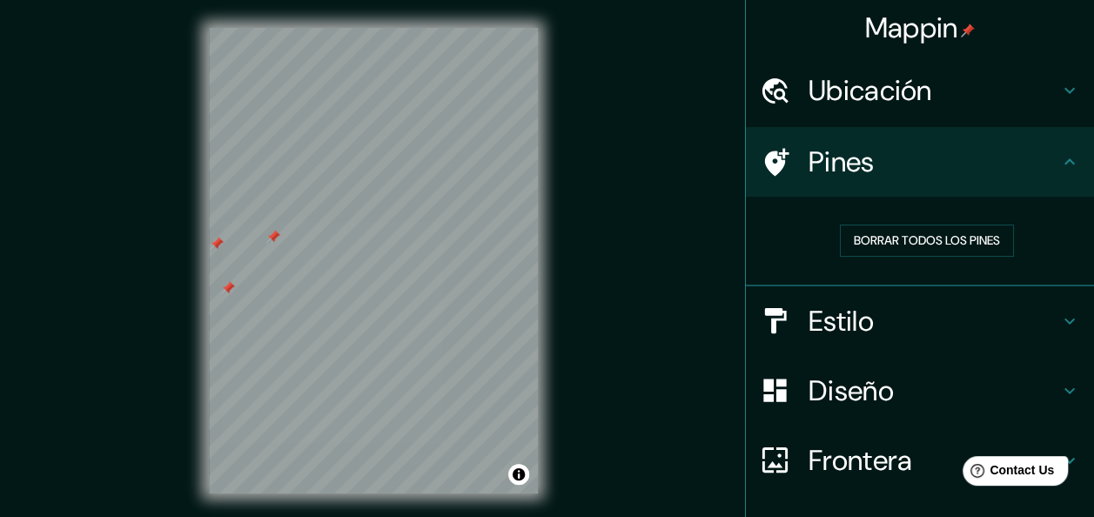
click at [541, 287] on div "© Mapbox © OpenStreetMap Improve this map © Maxar" at bounding box center [373, 260] width 385 height 521
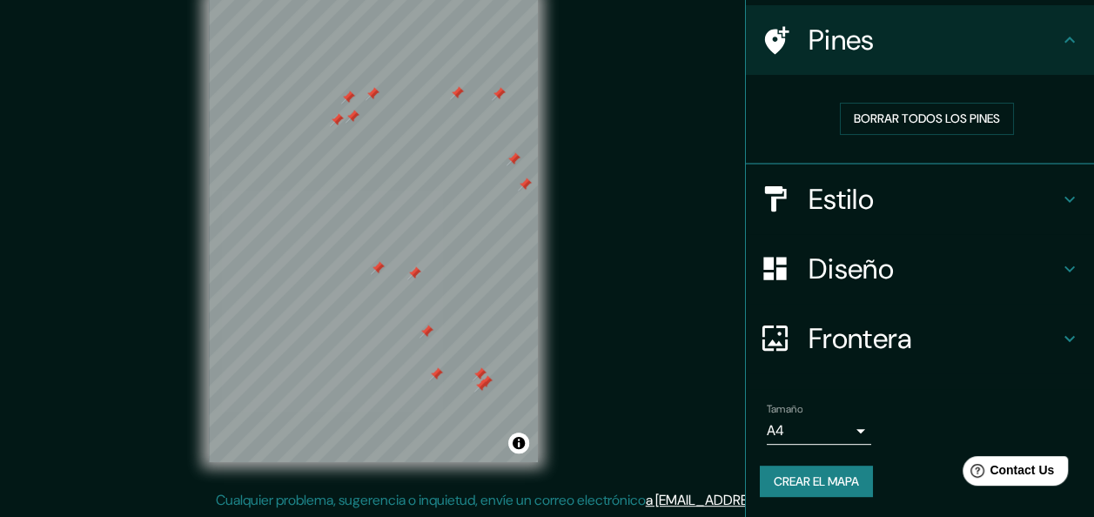
scroll to position [31, 0]
click at [909, 272] on h4 "Diseño" at bounding box center [933, 269] width 251 height 35
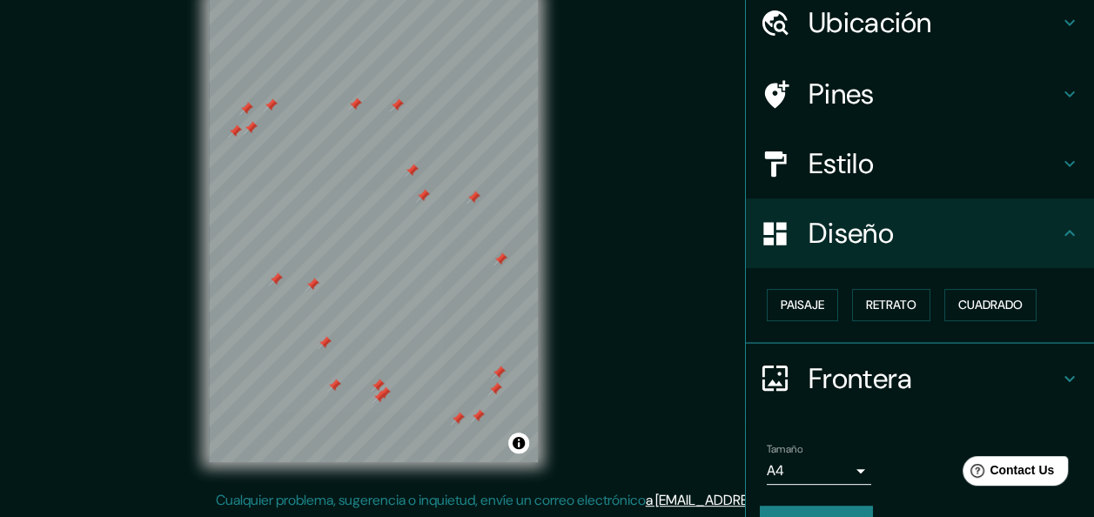
scroll to position [108, 0]
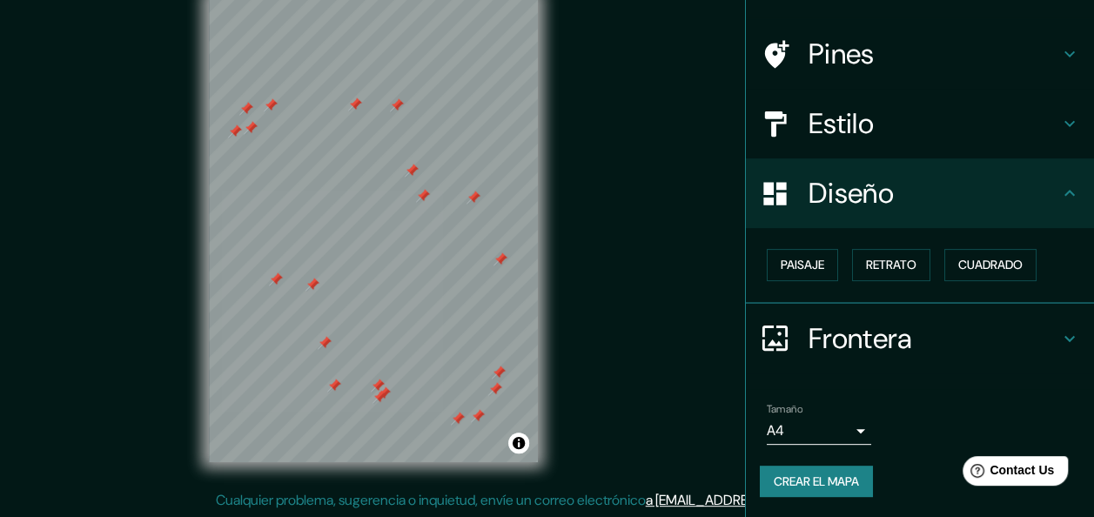
click at [1059, 343] on icon at bounding box center [1069, 338] width 21 height 21
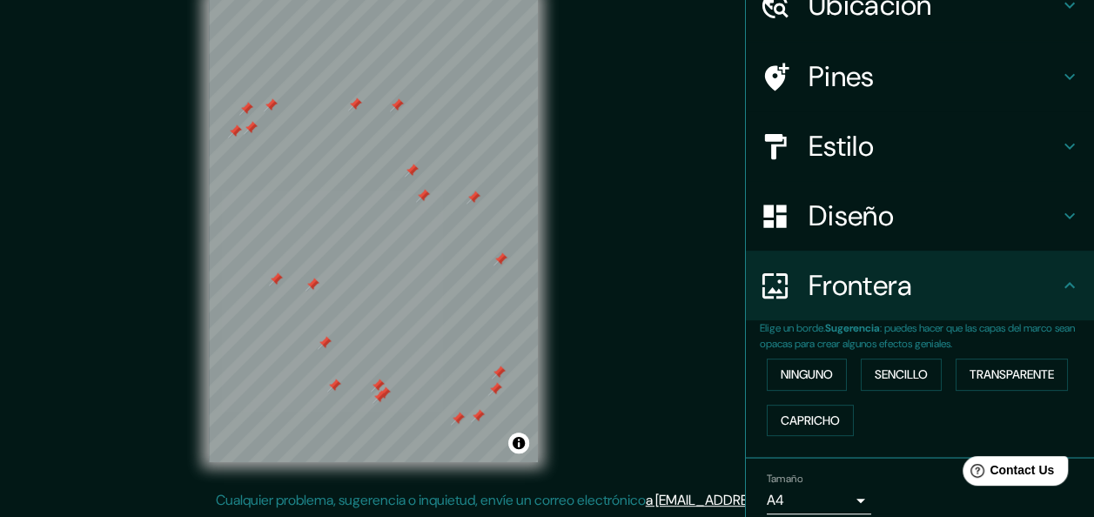
scroll to position [68, 0]
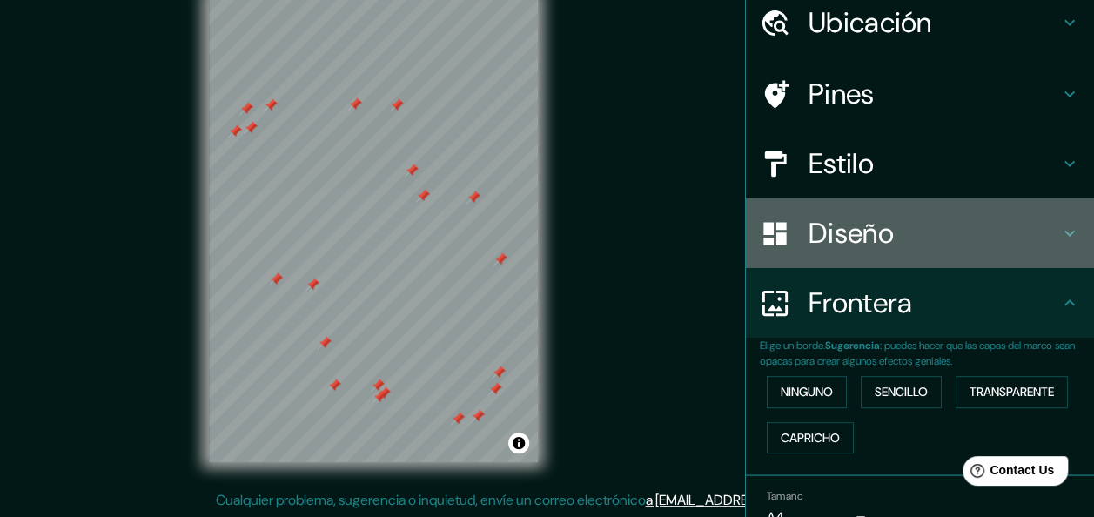
click at [952, 210] on div "Diseño" at bounding box center [920, 233] width 348 height 70
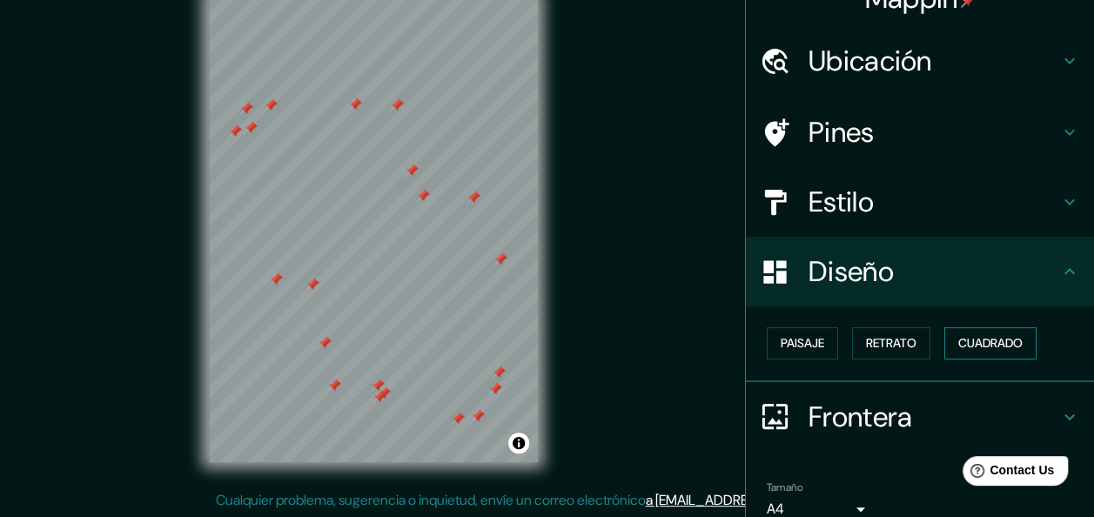
scroll to position [10, 0]
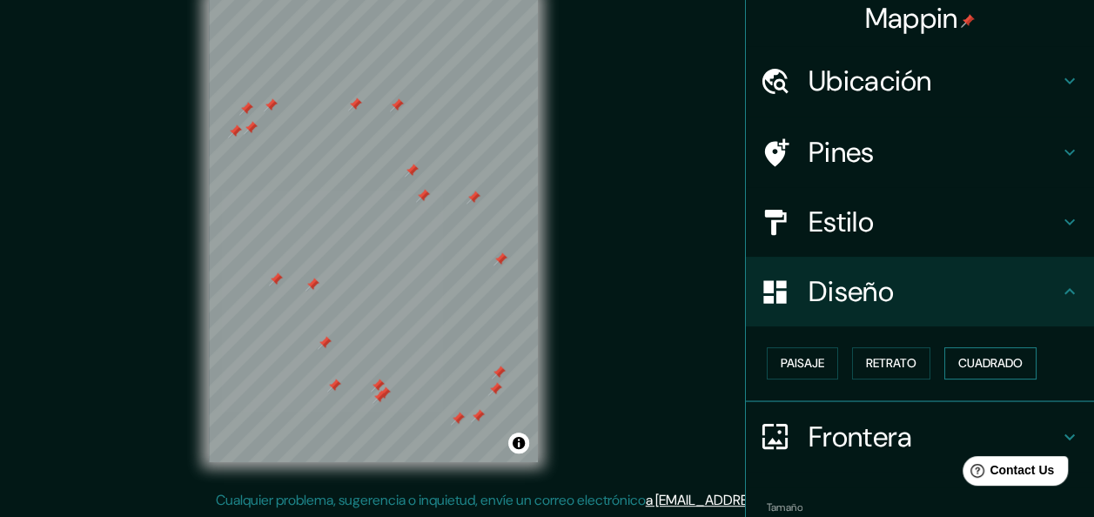
click at [966, 371] on font "Cuadrado" at bounding box center [990, 363] width 64 height 22
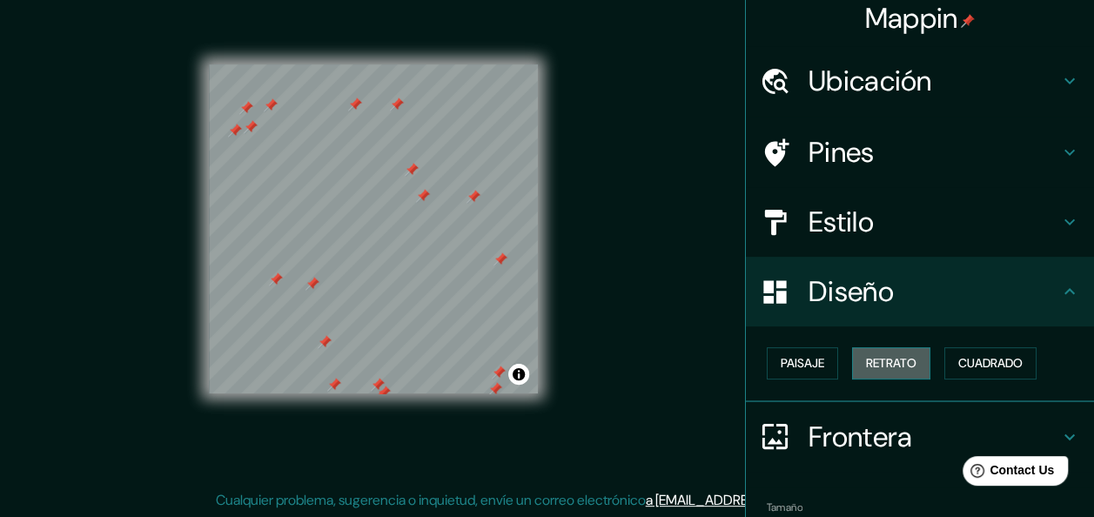
click at [882, 371] on font "Retrato" at bounding box center [891, 363] width 50 height 22
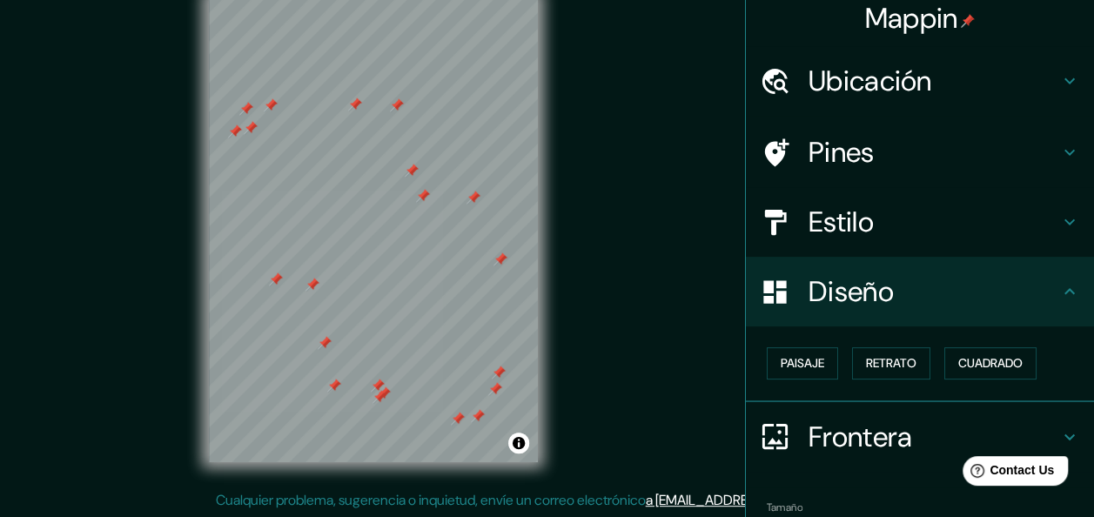
click at [898, 231] on h4 "Estilo" at bounding box center [933, 222] width 251 height 35
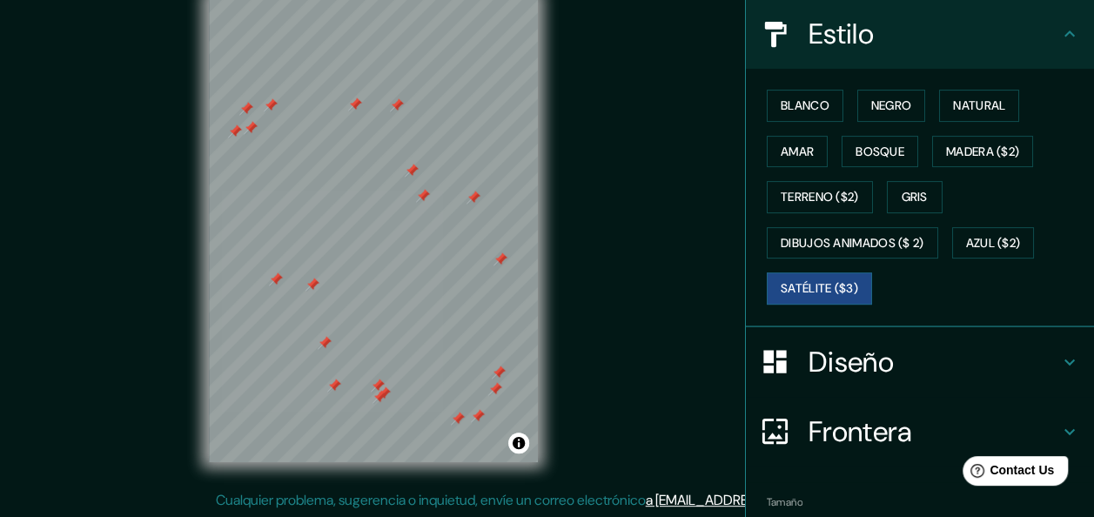
scroll to position [242, 0]
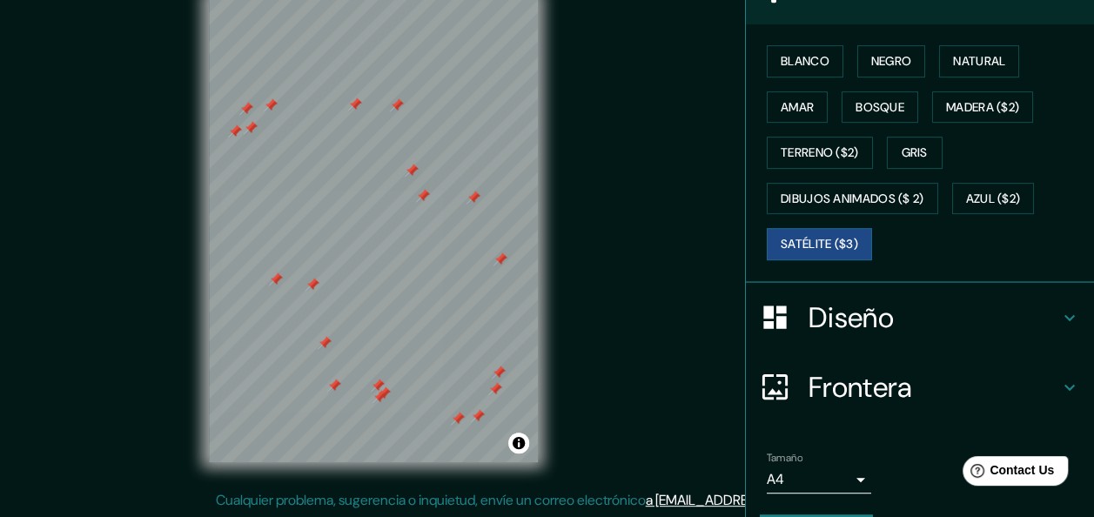
click at [895, 323] on h4 "Diseño" at bounding box center [933, 317] width 251 height 35
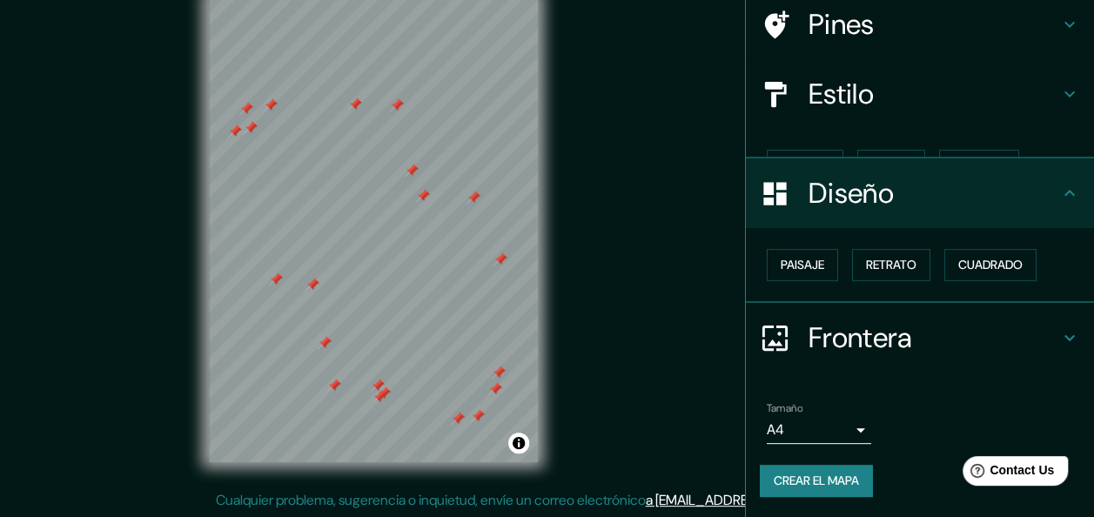
scroll to position [108, 0]
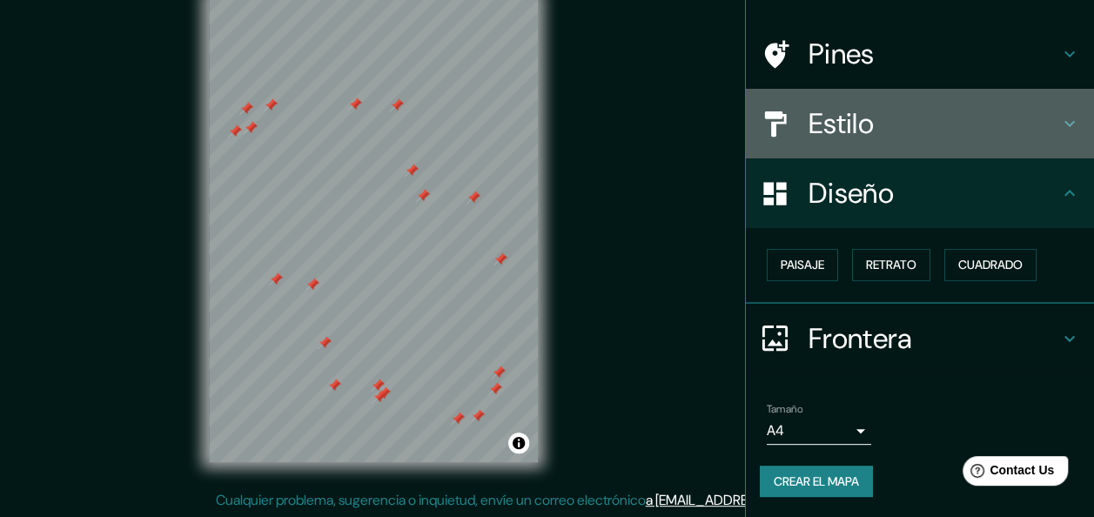
click at [891, 111] on h4 "Estilo" at bounding box center [933, 123] width 251 height 35
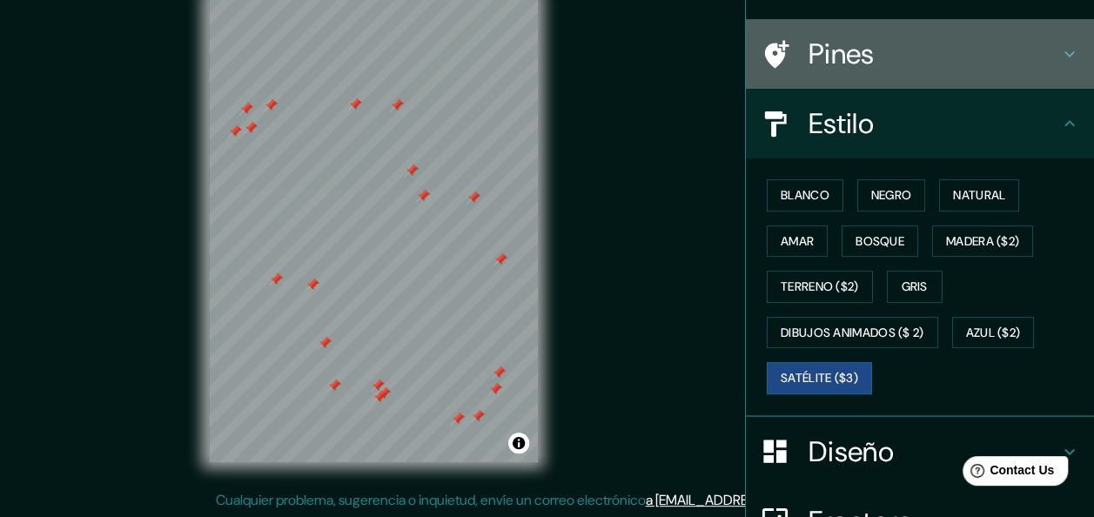
click at [1068, 47] on div "Pines" at bounding box center [920, 54] width 348 height 70
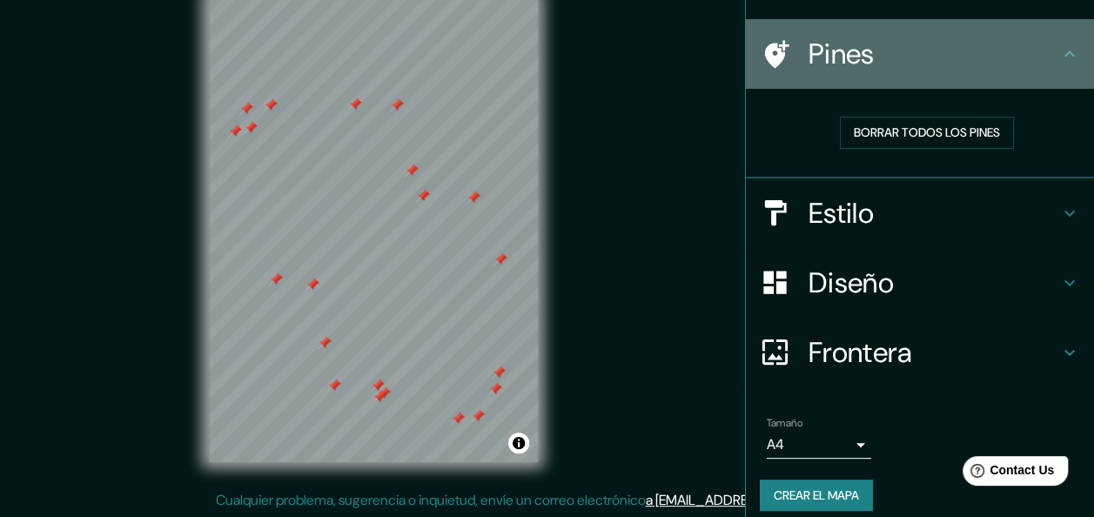
click at [1068, 49] on div "Pines" at bounding box center [920, 54] width 348 height 70
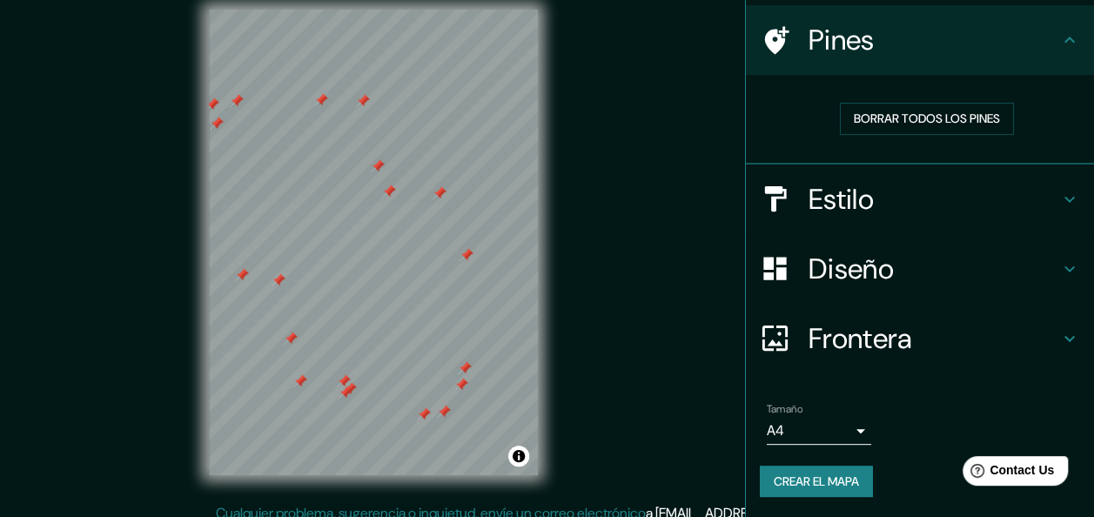
scroll to position [31, 0]
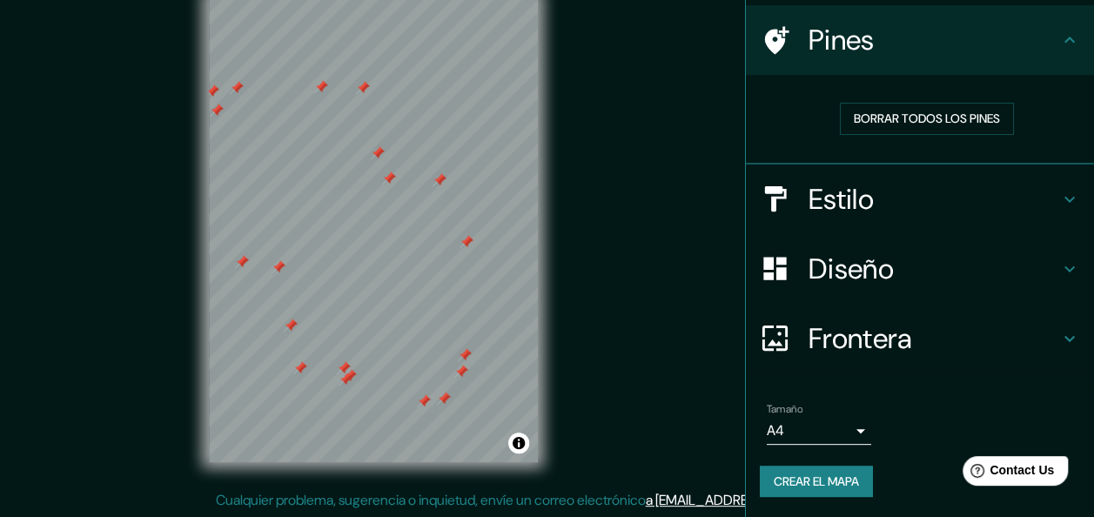
click at [825, 486] on font "Crear el mapa" at bounding box center [816, 482] width 85 height 22
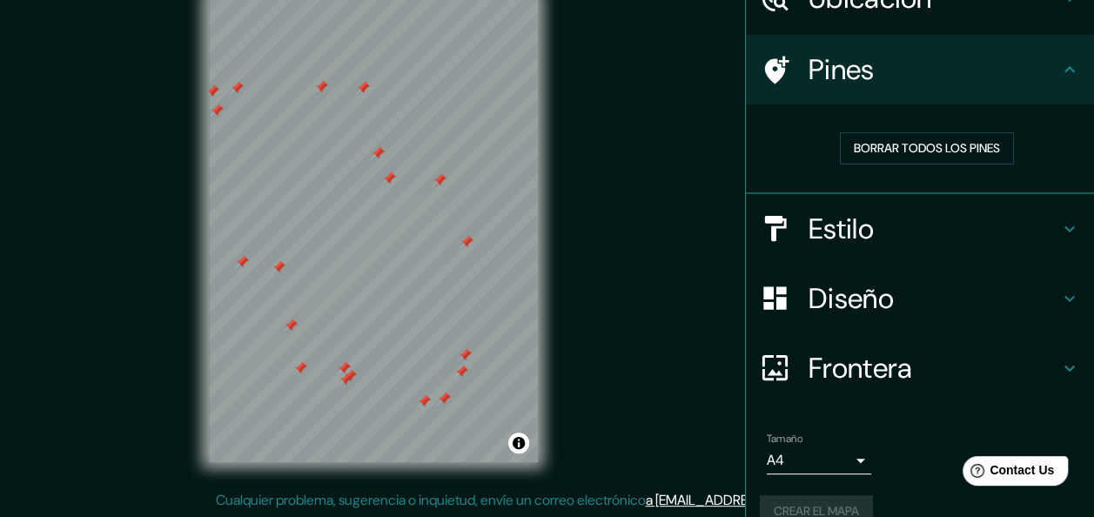
scroll to position [122, 0]
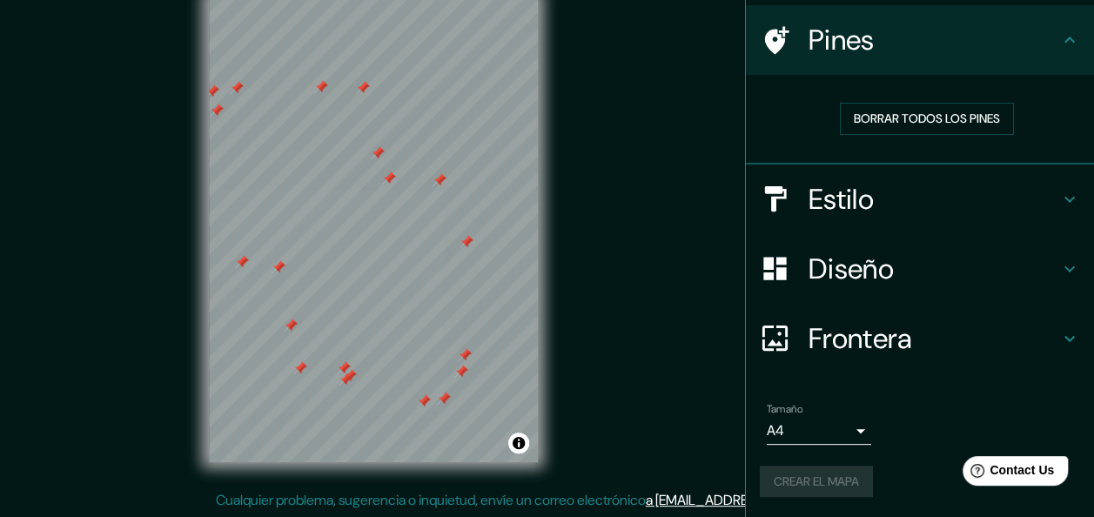
click at [797, 490] on div "Crear el mapa" at bounding box center [920, 482] width 320 height 32
click at [797, 490] on font "Crear el mapa" at bounding box center [816, 482] width 85 height 22
click at [828, 480] on font "Crear el mapa" at bounding box center [816, 482] width 85 height 22
click at [828, 480] on div "Crear el mapa" at bounding box center [920, 482] width 320 height 32
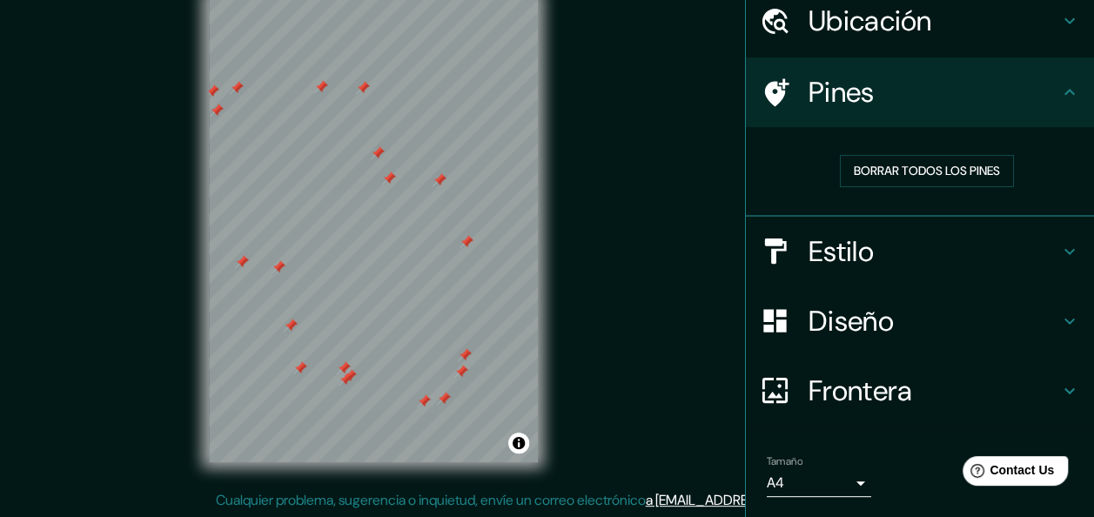
scroll to position [0, 0]
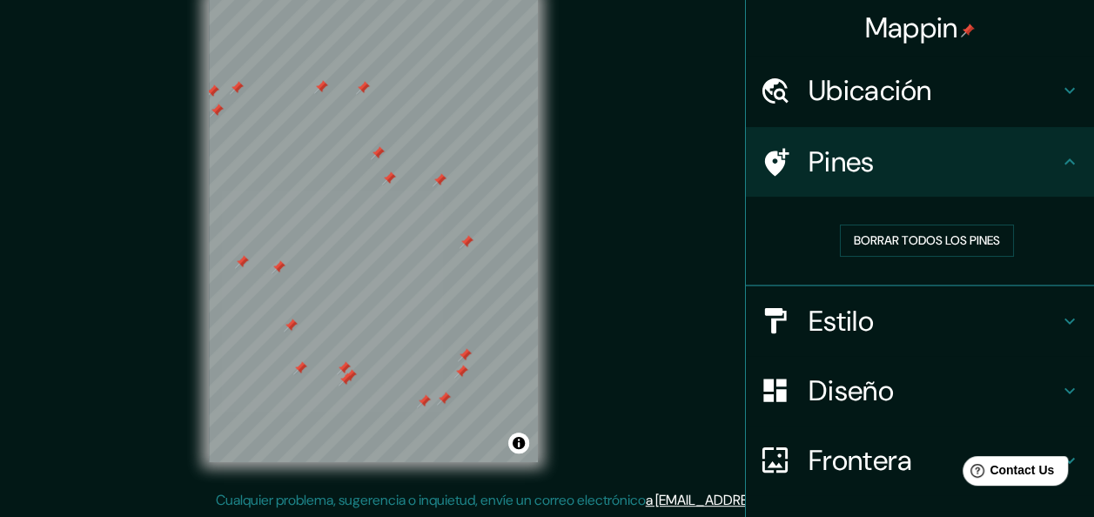
click at [936, 87] on h4 "Ubicación" at bounding box center [933, 90] width 251 height 35
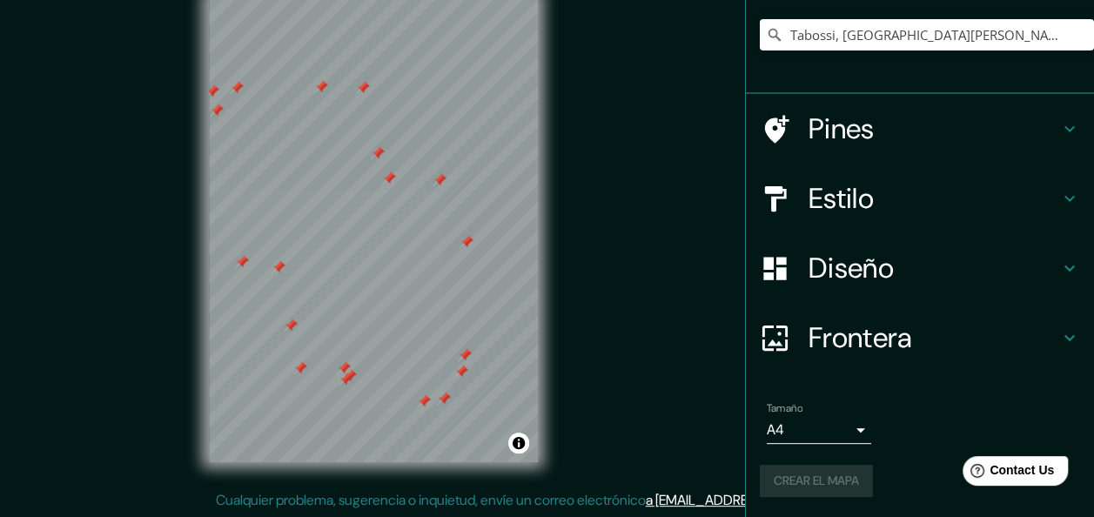
scroll to position [148, 0]
click at [782, 493] on button "Crear el mapa" at bounding box center [816, 481] width 113 height 32
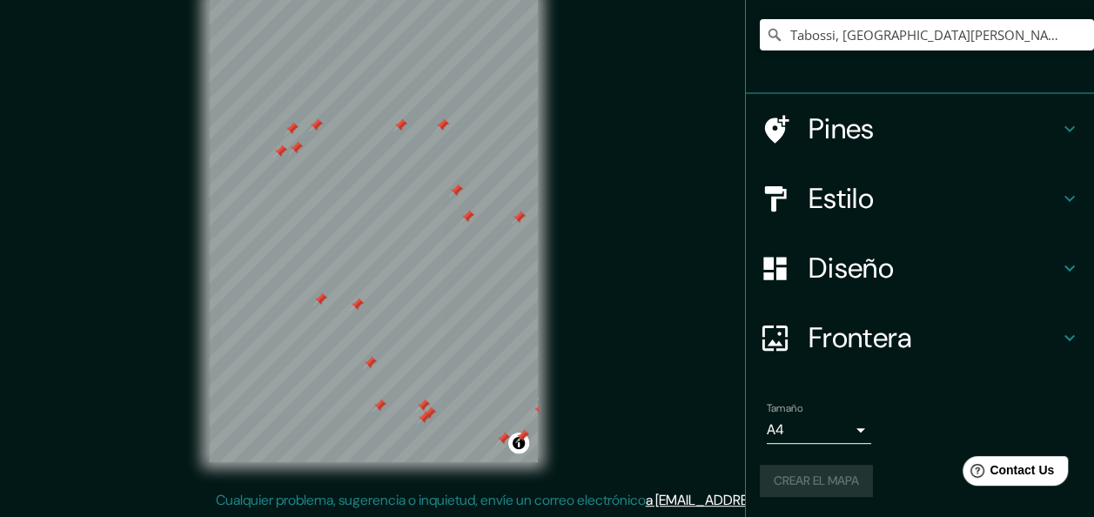
drag, startPoint x: 380, startPoint y: 165, endPoint x: 464, endPoint y: 211, distance: 95.4
click at [464, 211] on div at bounding box center [467, 217] width 14 height 14
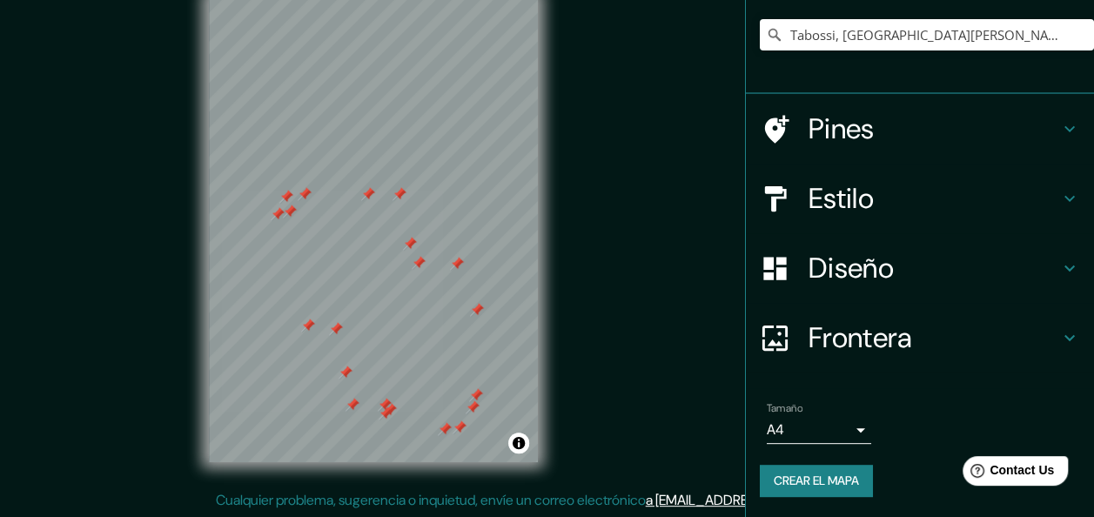
click at [714, 504] on link "a [EMAIL_ADDRESS][DOMAIN_NAME]" at bounding box center [758, 500] width 225 height 18
click at [721, 504] on link "a [EMAIL_ADDRESS][DOMAIN_NAME]" at bounding box center [758, 500] width 225 height 18
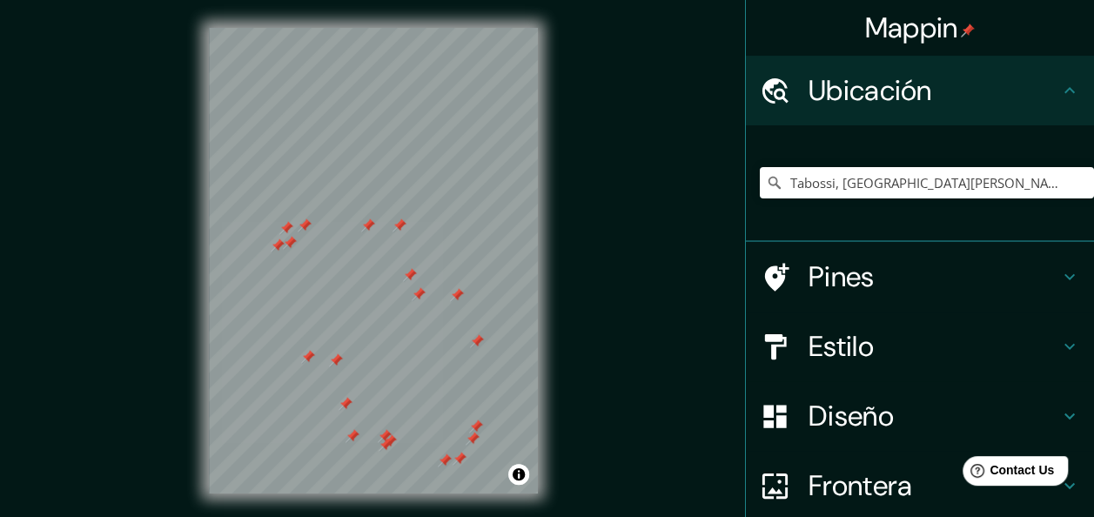
scroll to position [0, 0]
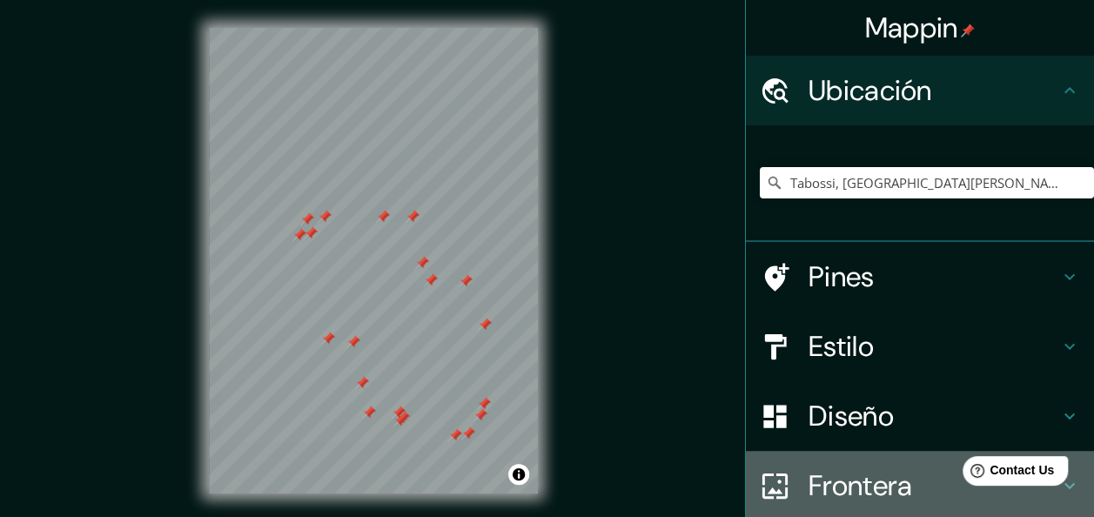
click at [848, 470] on h4 "Frontera" at bounding box center [933, 485] width 251 height 35
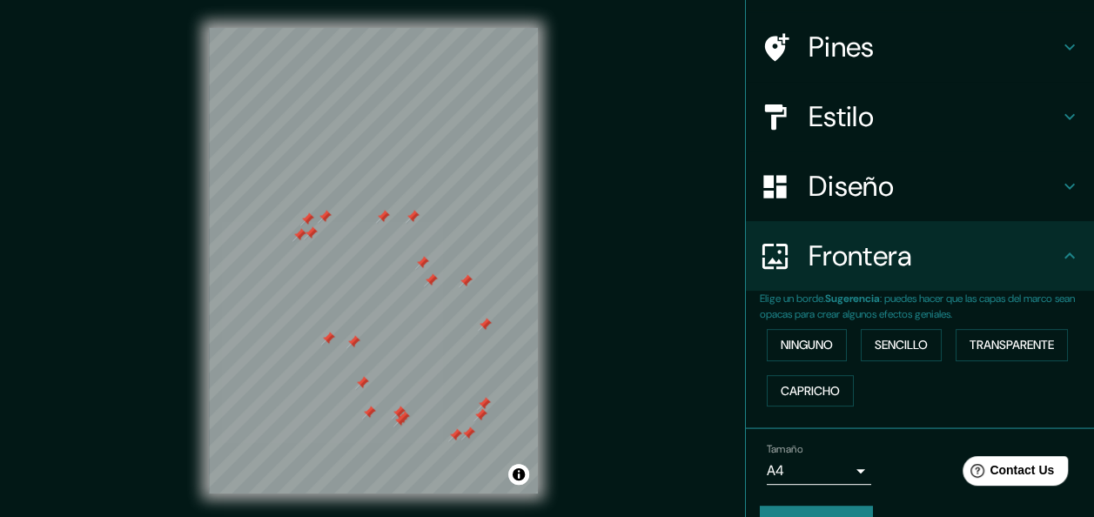
scroll to position [116, 0]
click at [892, 343] on font "Sencillo" at bounding box center [901, 344] width 53 height 22
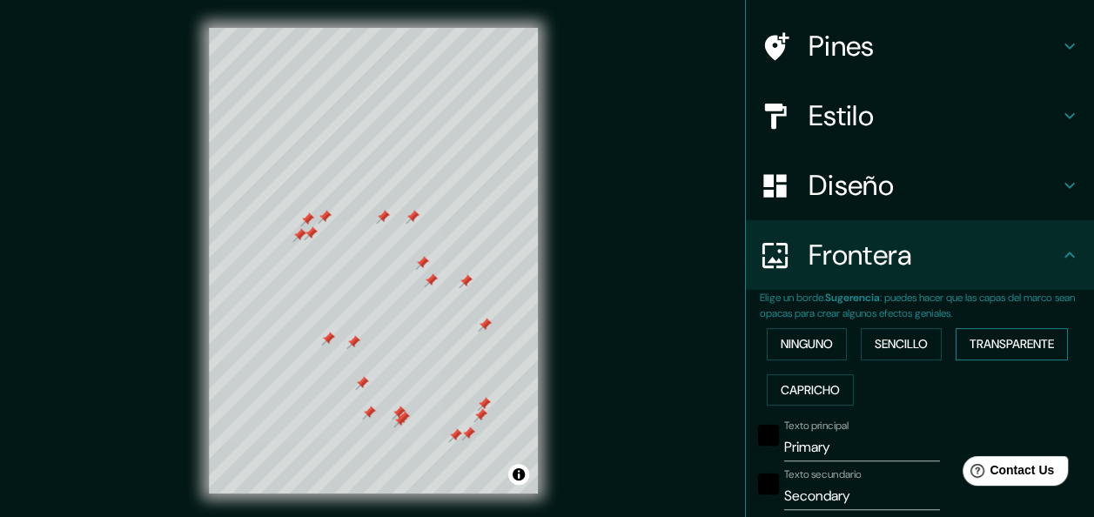
click at [1012, 343] on font "Transparente" at bounding box center [1011, 344] width 84 height 22
click at [767, 385] on button "Capricho" at bounding box center [810, 390] width 87 height 32
click at [791, 355] on button "Ninguno" at bounding box center [807, 344] width 80 height 32
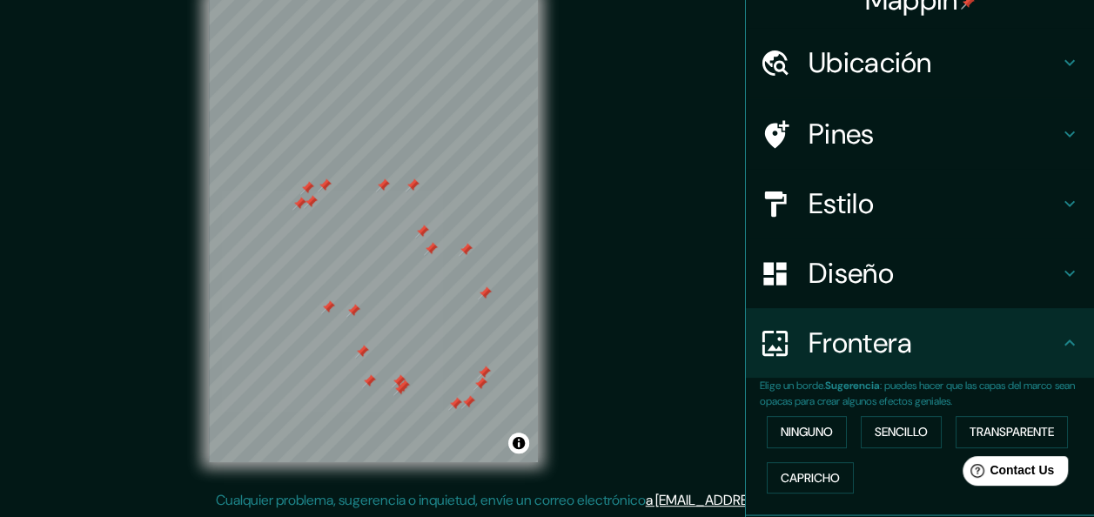
scroll to position [0, 0]
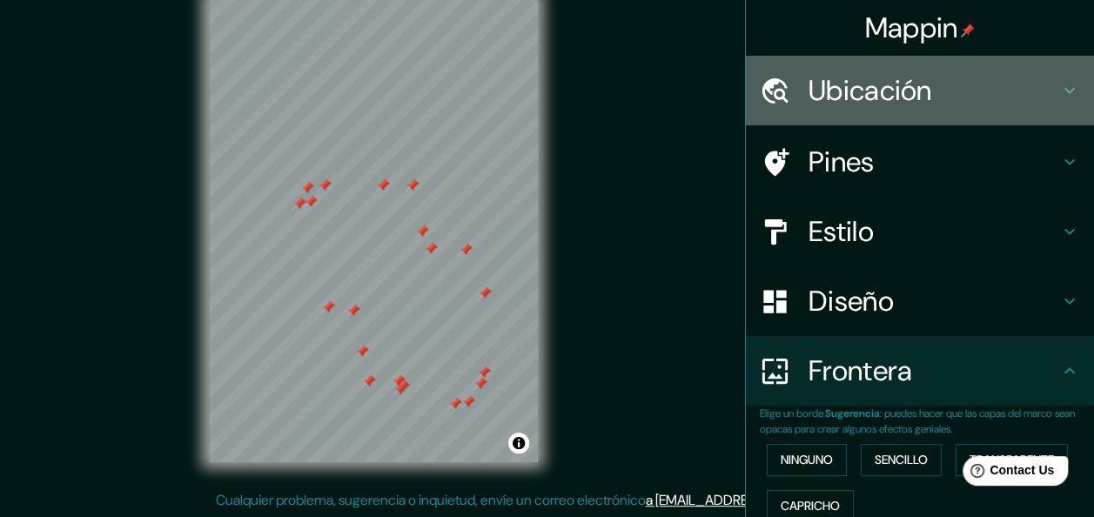
click at [1041, 85] on h4 "Ubicación" at bounding box center [933, 90] width 251 height 35
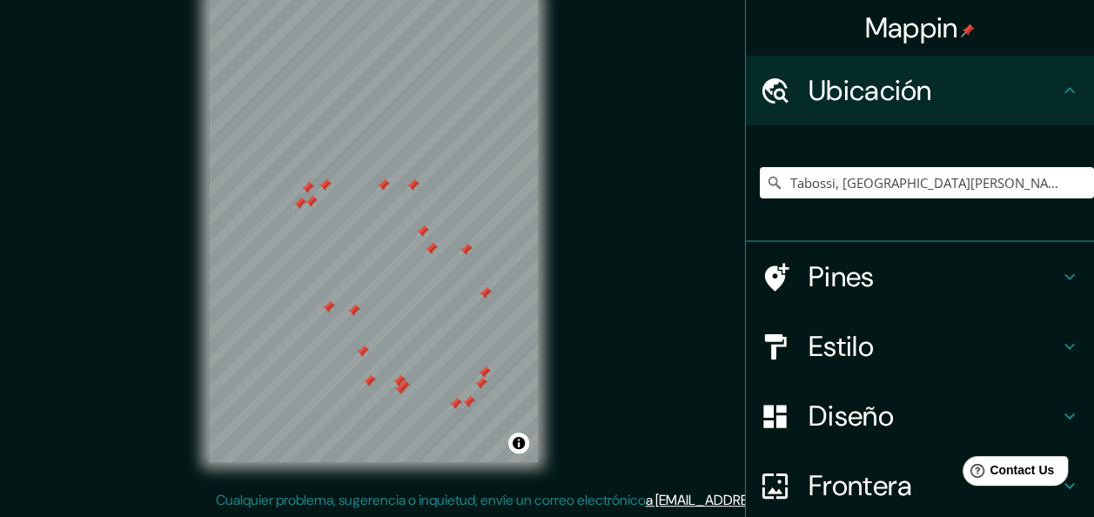
click at [1041, 85] on h4 "Ubicación" at bounding box center [933, 90] width 251 height 35
click at [907, 26] on font "Mappin" at bounding box center [911, 28] width 93 height 37
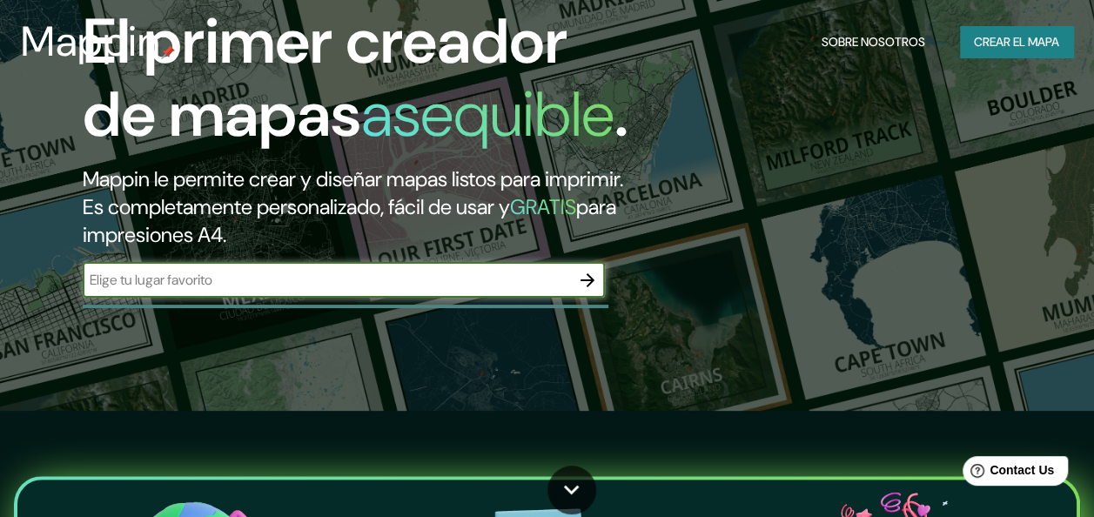
scroll to position [116, 0]
